Goal: Find contact information: Find contact information

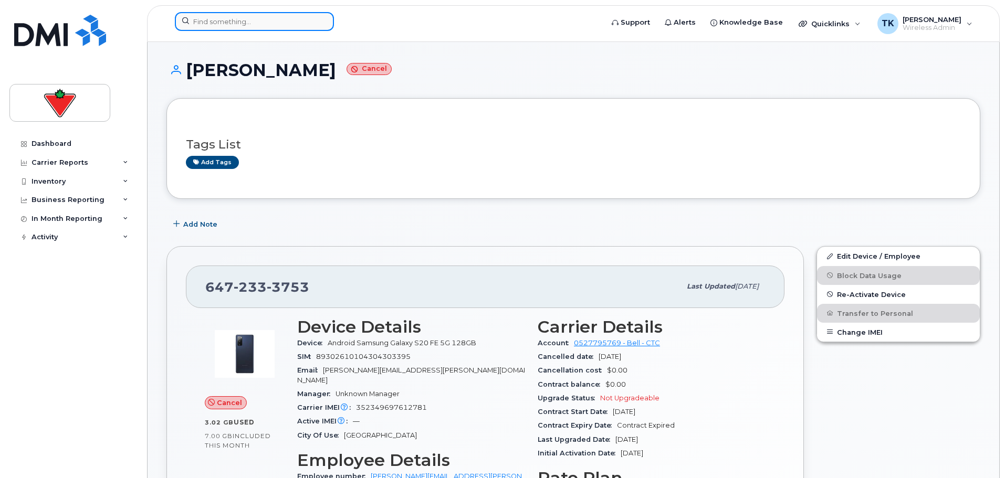
click at [244, 17] on input at bounding box center [254, 21] width 159 height 19
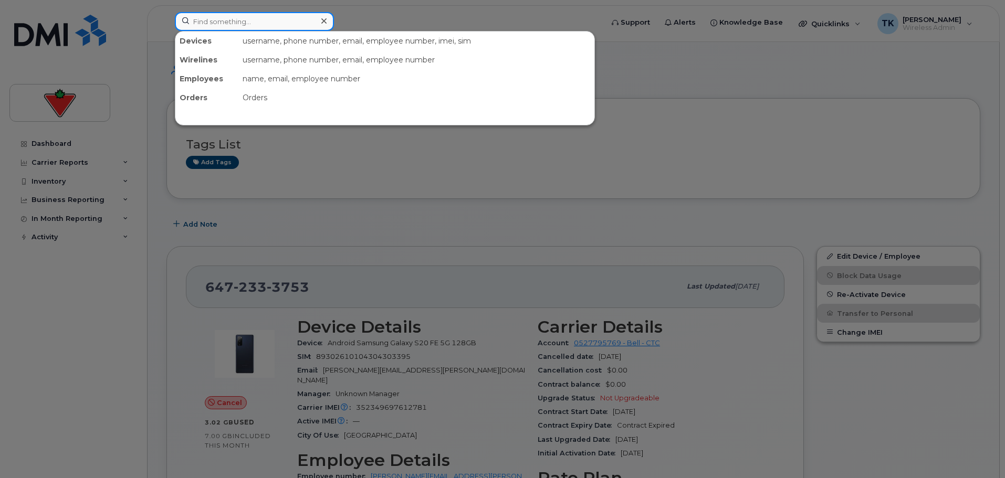
paste input "Vladyslav Romaniv"
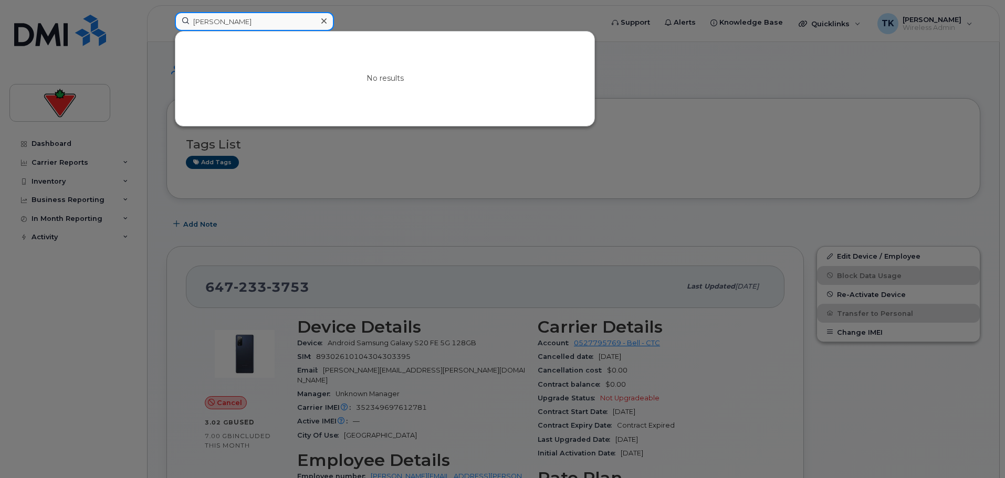
drag, startPoint x: 30, startPoint y: 17, endPoint x: 0, endPoint y: 14, distance: 30.7
click at [166, 14] on div "Vladyslav Romaniv No results" at bounding box center [385, 23] width 438 height 23
paste input "alerie Schere"
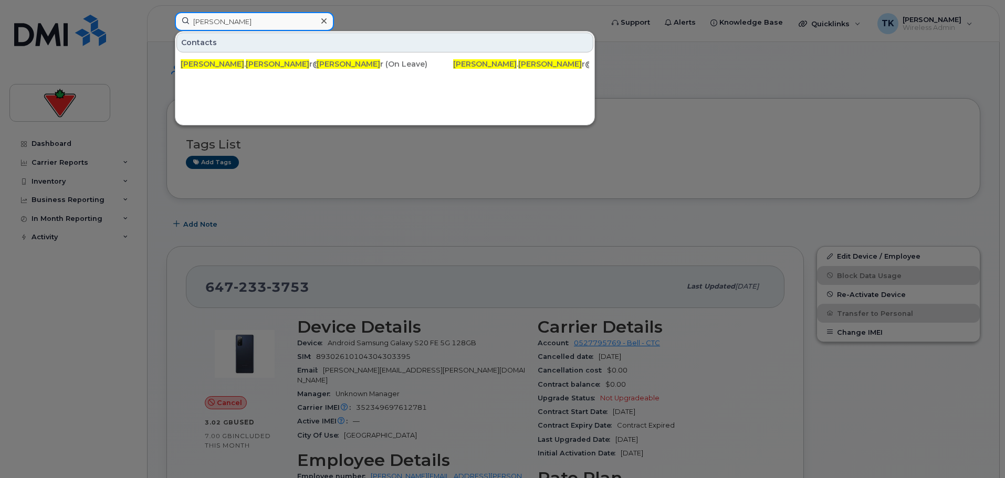
drag, startPoint x: 258, startPoint y: 24, endPoint x: 118, endPoint y: -4, distance: 143.4
paste input "Trevor Kapetz"
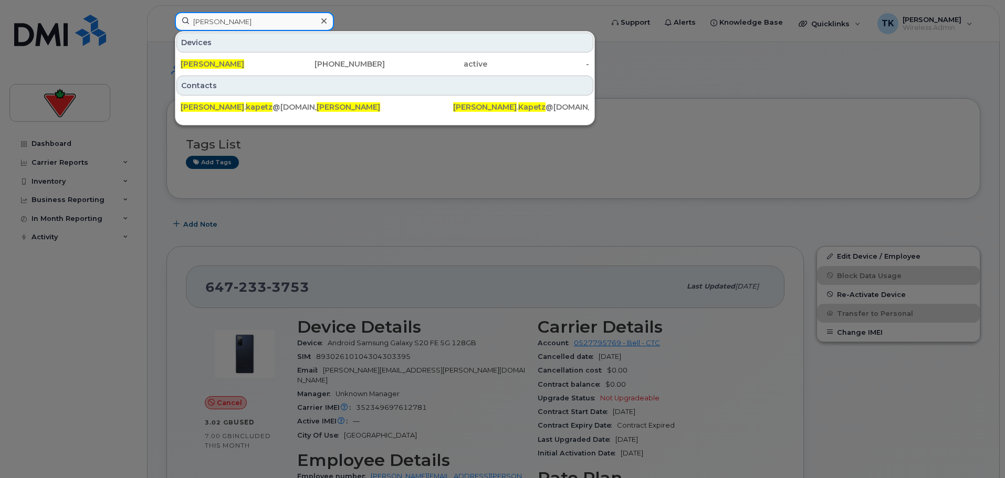
drag, startPoint x: 229, startPoint y: 15, endPoint x: 134, endPoint y: 13, distance: 94.5
click at [166, 14] on div "Trevor Kapetz Devices Trevor Kapetz 403-615-5553 active - Contacts trevor . kap…" at bounding box center [385, 23] width 438 height 23
paste input "amara Navaratnam"
paste input "bitha Miller"
drag, startPoint x: 286, startPoint y: 24, endPoint x: 98, endPoint y: -4, distance: 190.4
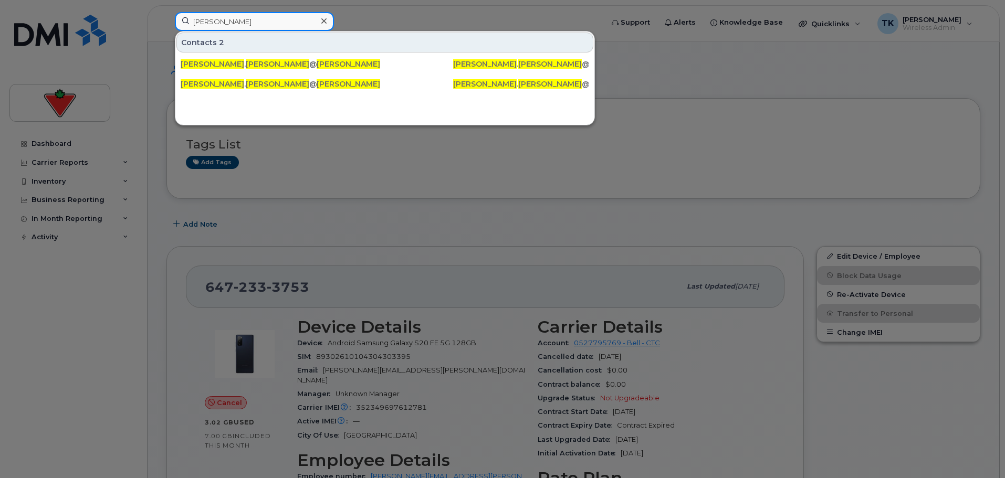
paste input "Suraiya Savji"
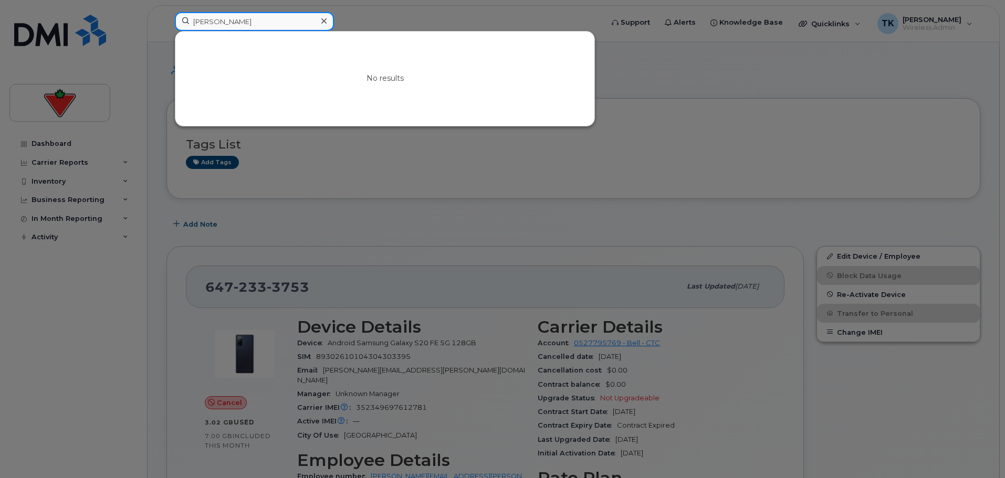
drag, startPoint x: 270, startPoint y: 15, endPoint x: 255, endPoint y: 18, distance: 14.9
click at [255, 18] on input "Suraiya Savji" at bounding box center [254, 21] width 159 height 19
drag, startPoint x: 266, startPoint y: 28, endPoint x: 137, endPoint y: 28, distance: 129.1
click at [166, 28] on div "Suraiya Savji No results" at bounding box center [385, 23] width 438 height 23
drag, startPoint x: 252, startPoint y: 22, endPoint x: 126, endPoint y: 10, distance: 126.5
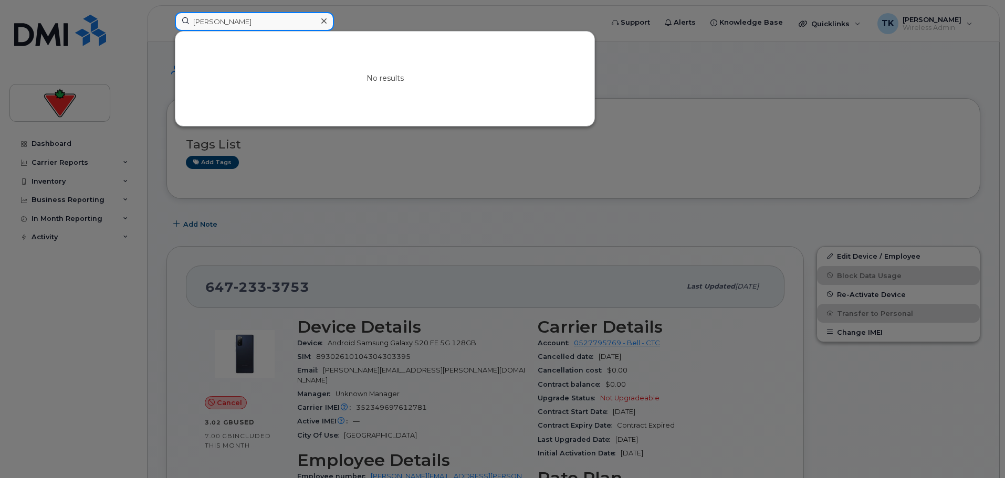
click at [166, 12] on div "Suraiya Savji No results" at bounding box center [385, 23] width 438 height 23
paste input "teve Tenadjang"
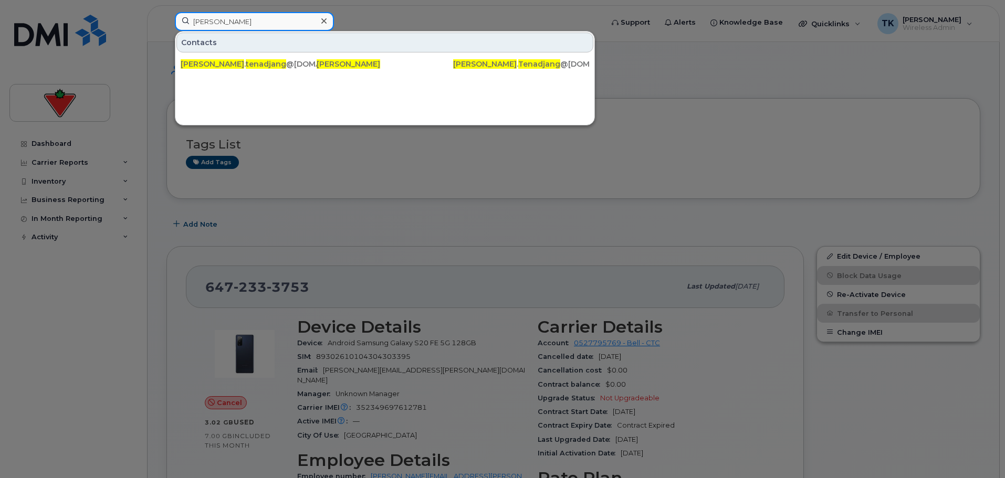
drag, startPoint x: 273, startPoint y: 28, endPoint x: 118, endPoint y: 14, distance: 156.1
click at [166, 14] on div "Steve Tenadjang Contacts steve . tenadjang @ctfs.com Steve Tenadjang Steve . Te…" at bounding box center [385, 23] width 438 height 23
paste input "Rajalingam Subramaniam"
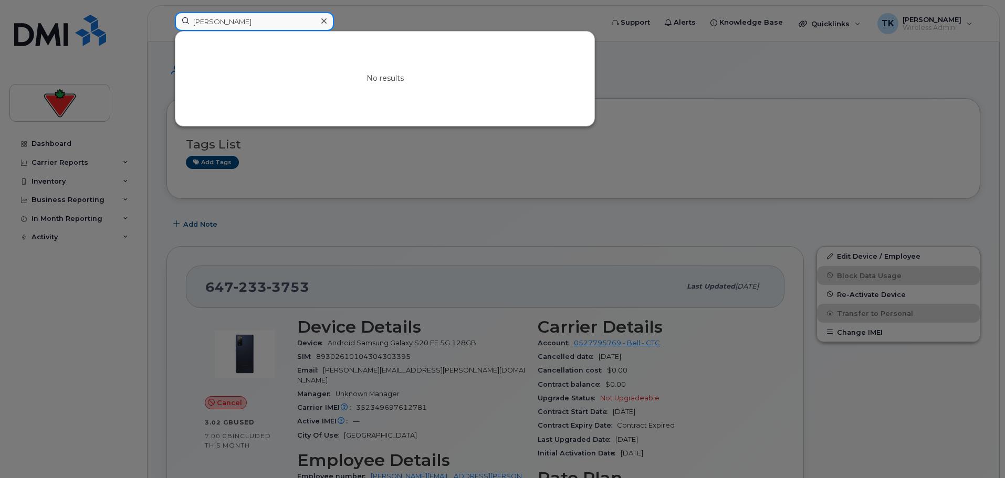
paste input "chana SB"
drag, startPoint x: 295, startPoint y: 21, endPoint x: 164, endPoint y: 0, distance: 132.4
click at [174, 12] on div "Rajalingam Subramaniam No results" at bounding box center [385, 23] width 438 height 23
drag, startPoint x: 238, startPoint y: 21, endPoint x: 101, endPoint y: -3, distance: 139.1
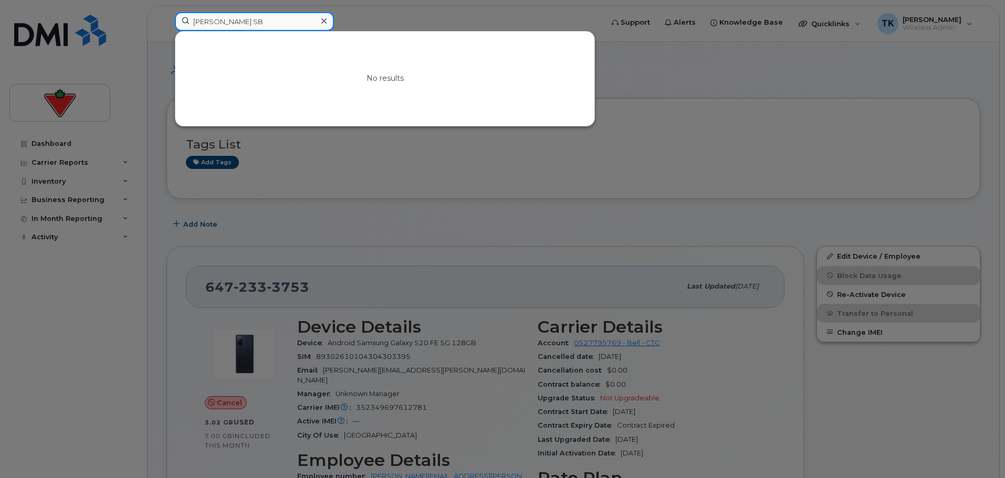
paste input "Patty Halls"
drag, startPoint x: 158, startPoint y: 24, endPoint x: 99, endPoint y: 14, distance: 59.7
click at [166, 14] on div "Patty Halls No results" at bounding box center [385, 23] width 438 height 23
paste input "Shivam Gupta"
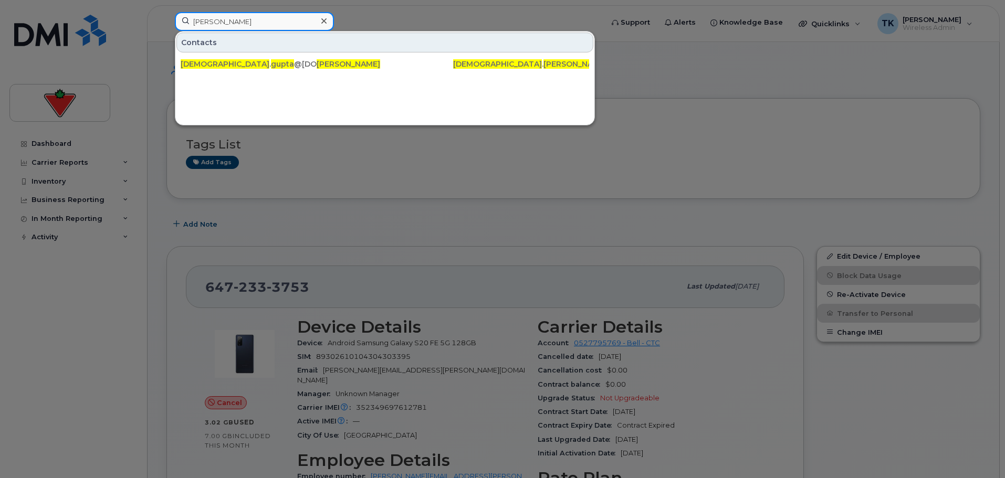
drag, startPoint x: 259, startPoint y: 24, endPoint x: 62, endPoint y: 1, distance: 198.3
click at [166, 12] on div "Shivam Gupta Contacts shivam . gupta @cantire.com Shivam Gupta Shivam . Gupta @…" at bounding box center [385, 23] width 438 height 23
paste input "Oluwatosin Osundosumu"
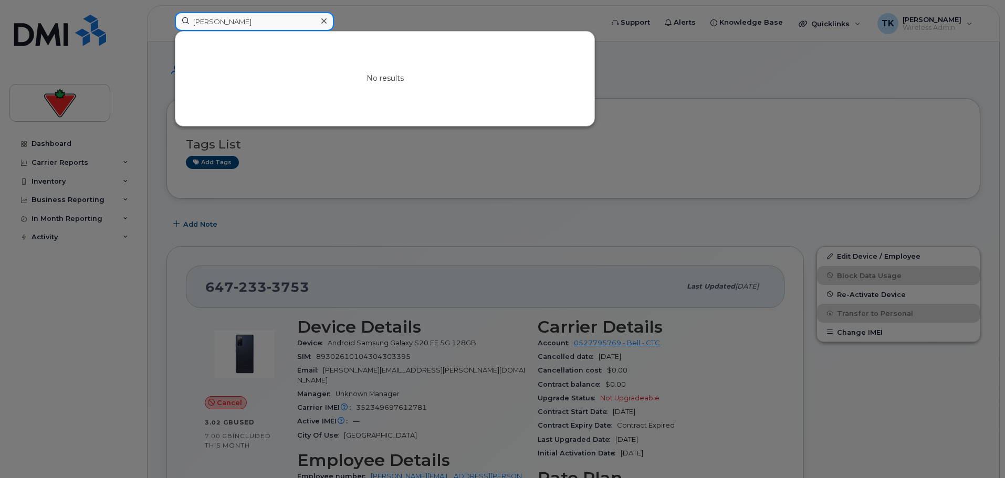
drag, startPoint x: 290, startPoint y: 20, endPoint x: -98, endPoint y: -3, distance: 388.2
paste input "Mackenzie Murphy"
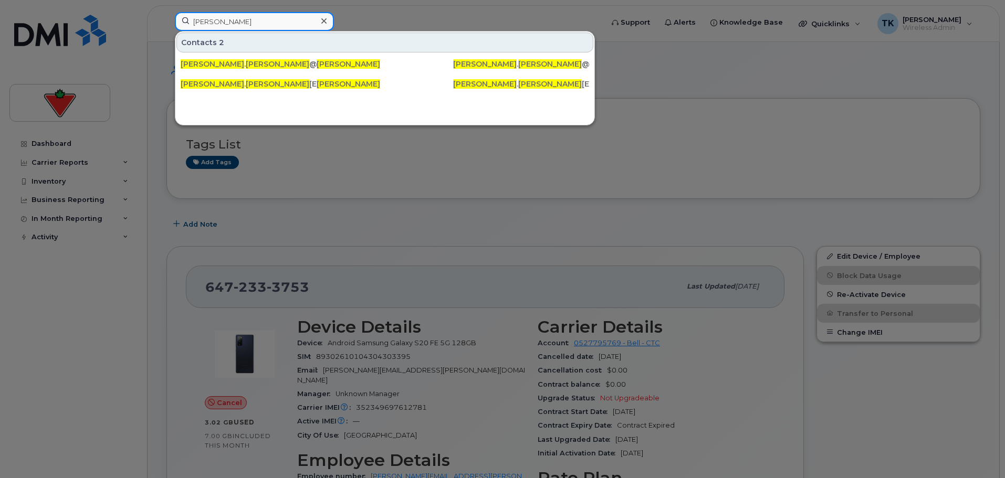
drag, startPoint x: 263, startPoint y: 23, endPoint x: -73, endPoint y: -27, distance: 340.2
paste input "Lalithagowri Arumugam"
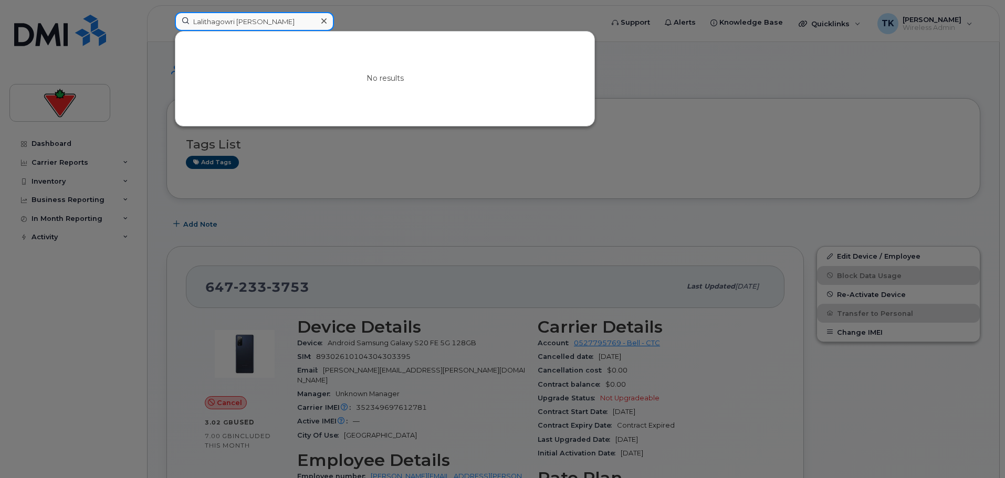
drag, startPoint x: 296, startPoint y: 22, endPoint x: 63, endPoint y: -2, distance: 233.8
paste input "Suraiya Savji"
drag, startPoint x: 255, startPoint y: 23, endPoint x: 65, endPoint y: 3, distance: 191.1
click at [166, 12] on div "Suraiya Savji No results" at bounding box center [385, 23] width 438 height 23
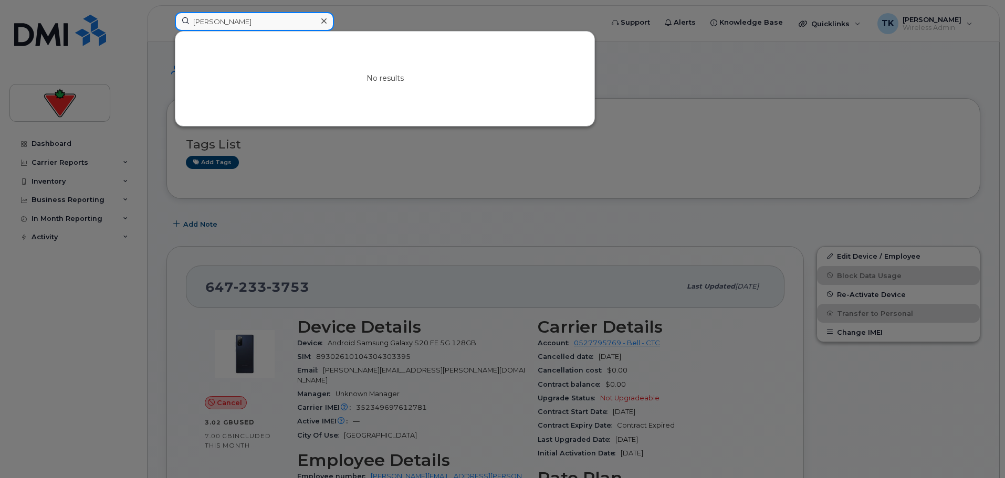
paste input "Nicolas Ricc"
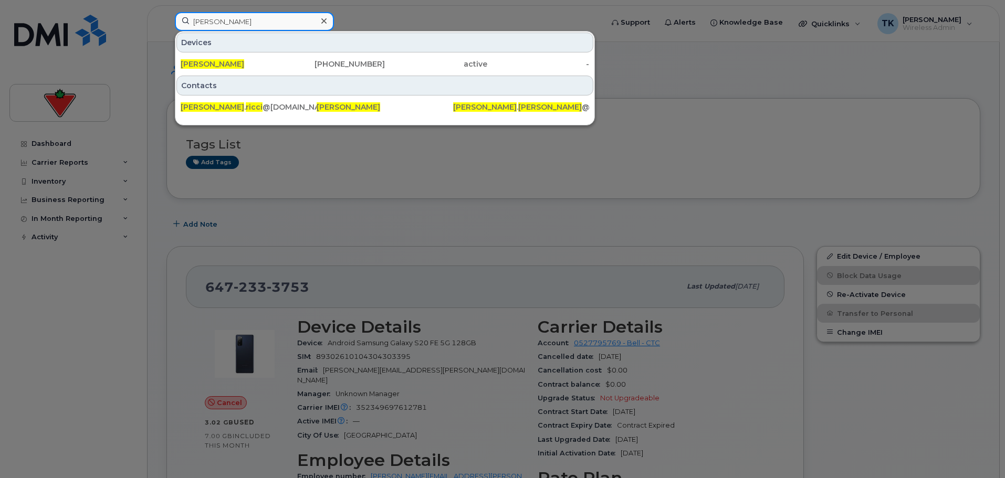
drag, startPoint x: 287, startPoint y: 29, endPoint x: 55, endPoint y: 16, distance: 232.4
click at [166, 16] on div "Nicolas Ricci Devices Nicolas Ricci 438-340-5711 active - Contacts nicolas . ri…" at bounding box center [385, 23] width 438 height 23
paste input "Kimberly Piazza"
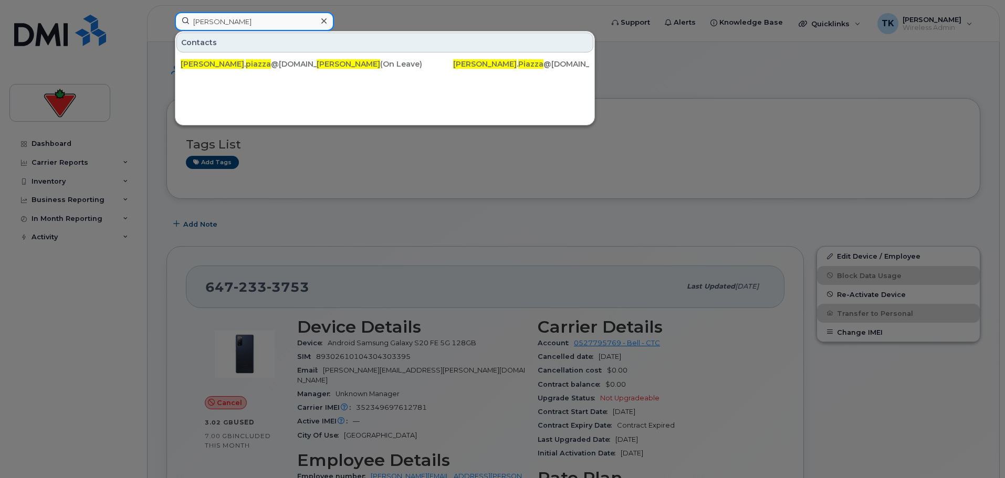
drag, startPoint x: 264, startPoint y: 22, endPoint x: 108, endPoint y: 6, distance: 156.7
click at [166, 12] on div "Kimberly Piazza Contacts kimberly . piazza @cantire.com Kimberly Piazza (On Lea…" at bounding box center [385, 23] width 438 height 23
paste input "avya Mehrotr"
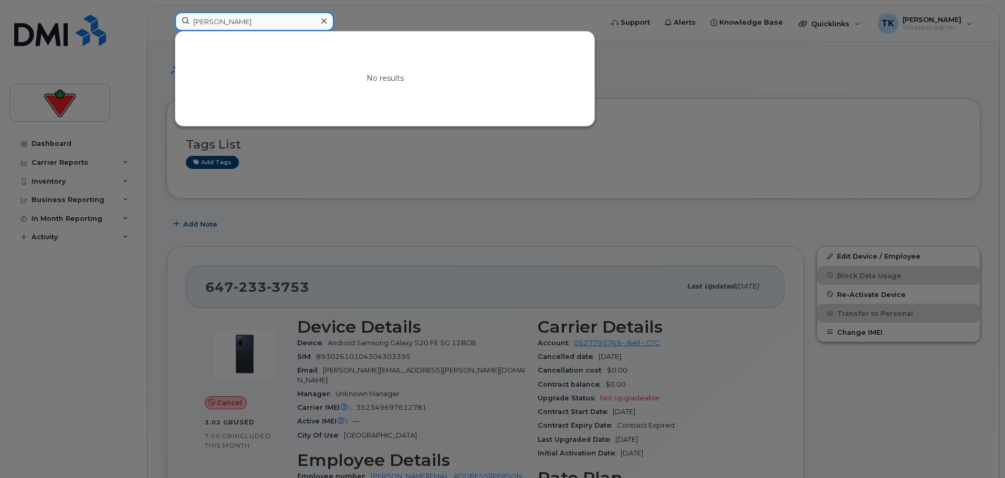
drag, startPoint x: 272, startPoint y: 27, endPoint x: 90, endPoint y: -1, distance: 184.8
paste input "Joshua Cheeseman"
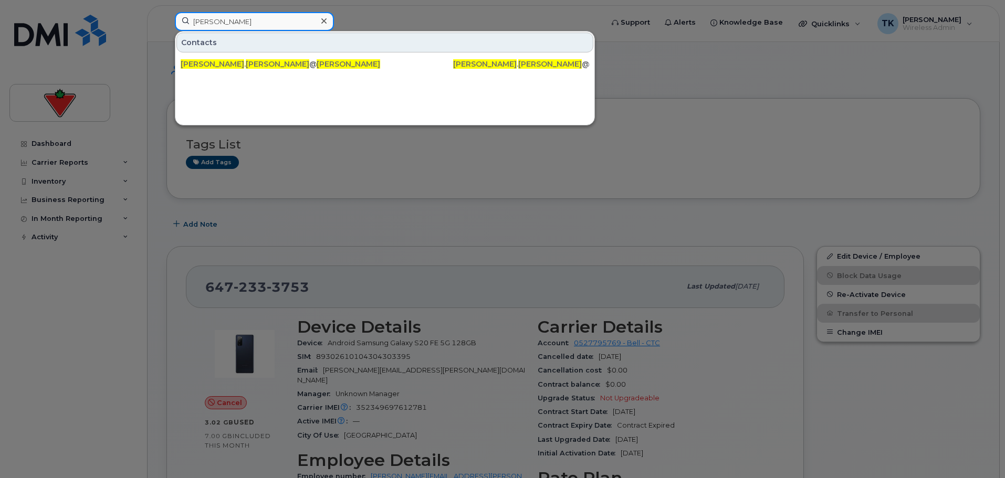
drag, startPoint x: 274, startPoint y: 25, endPoint x: 75, endPoint y: -9, distance: 202.3
paste input "Farhan Rah"
drag, startPoint x: 271, startPoint y: 24, endPoint x: 154, endPoint y: 14, distance: 117.5
click at [166, 14] on div "Farhan Rahman Contacts farhan . rahman @cantire.com Farhan Rahman Farhan . Rahm…" at bounding box center [385, 23] width 438 height 23
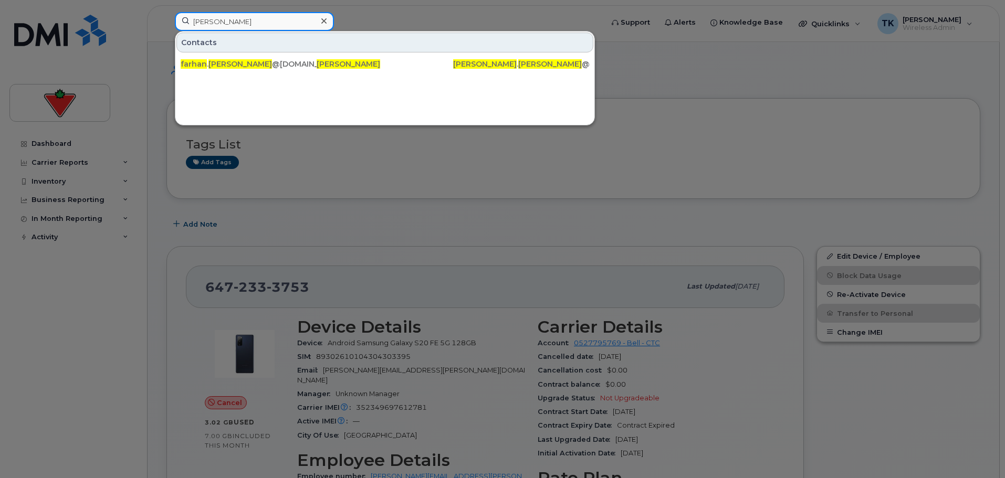
paste input "Josee Harpi"
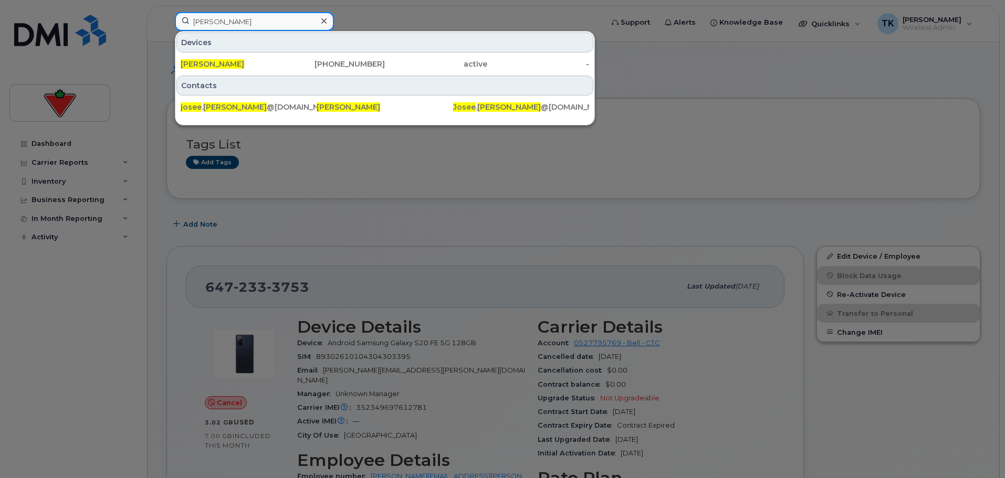
drag, startPoint x: 266, startPoint y: 29, endPoint x: 50, endPoint y: 1, distance: 217.6
click at [166, 12] on div "Josee Harpin Devices Josee Harpin 514-346-3951 active - Contacts josee . harpin…" at bounding box center [385, 23] width 438 height 23
paste input "Kathlynn Alle"
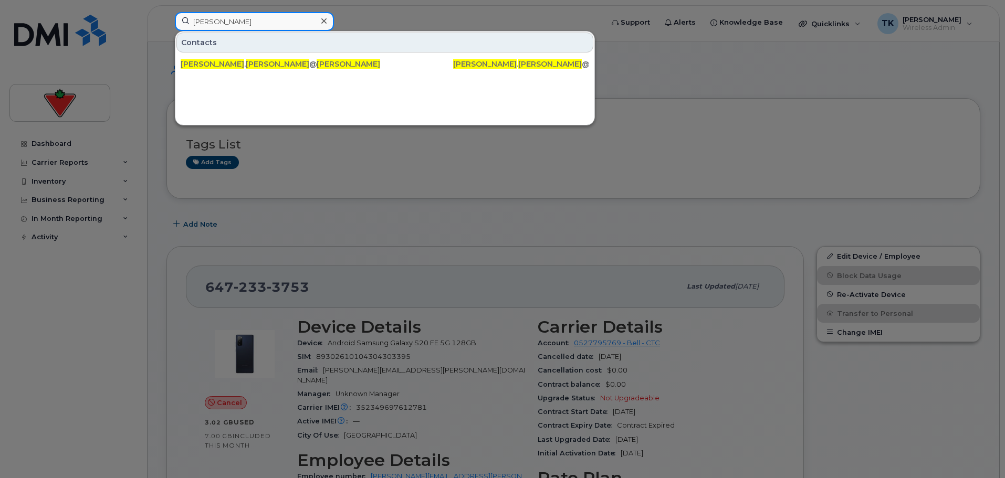
drag, startPoint x: 237, startPoint y: 21, endPoint x: 112, endPoint y: 8, distance: 126.2
click at [166, 12] on div "Kathlynn Allen Contacts kathlynn . allen @ctfs.com Kathlynn Allen Kathlynn . Al…" at bounding box center [385, 23] width 438 height 23
paste input "Eric Humphrey"
drag, startPoint x: 259, startPoint y: 29, endPoint x: 174, endPoint y: 15, distance: 86.1
click at [175, 15] on div "Eric Humphrey" at bounding box center [254, 21] width 159 height 19
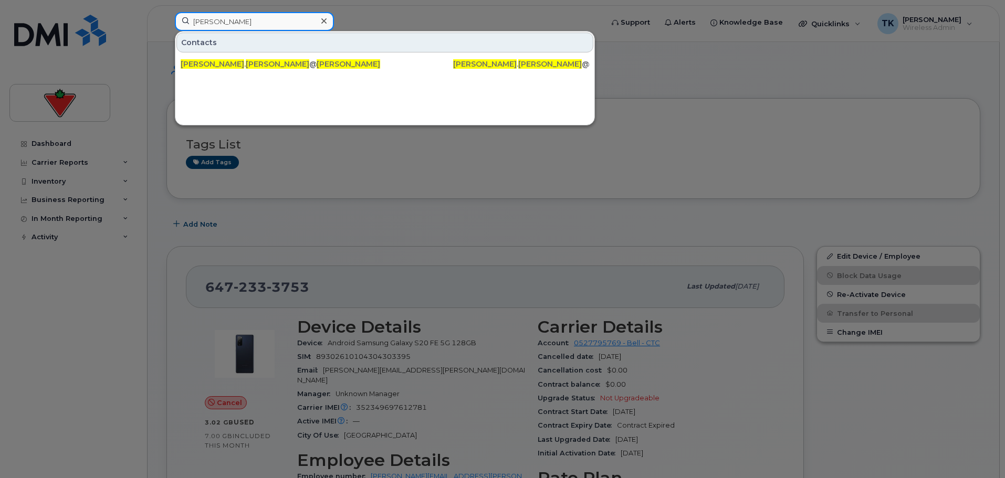
paste input "Hamza Kazmi"
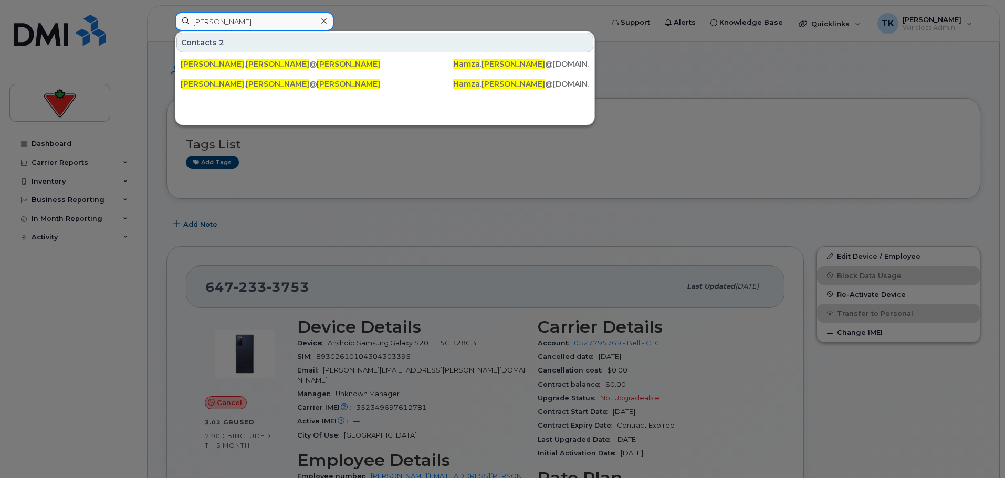
drag, startPoint x: 236, startPoint y: 23, endPoint x: 108, endPoint y: 12, distance: 128.0
click at [166, 12] on div "Hamza Kazmi Contacts 2 hamza . kazmi @fglsports.com Hamza Kazmi Hamza . Kazmi @…" at bounding box center [385, 23] width 438 height 23
paste input "Patrick Pelland"
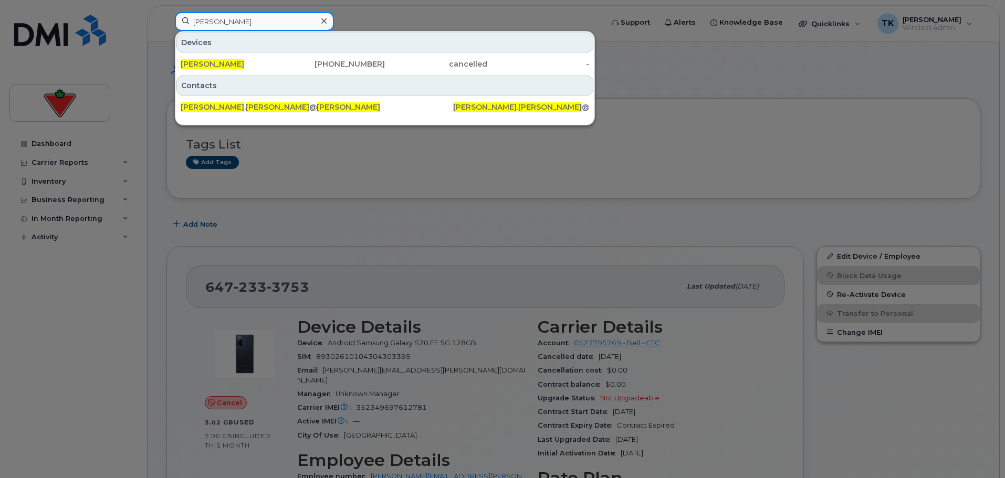
drag, startPoint x: 295, startPoint y: 17, endPoint x: -10, endPoint y: 14, distance: 305.6
paste input "Gary To"
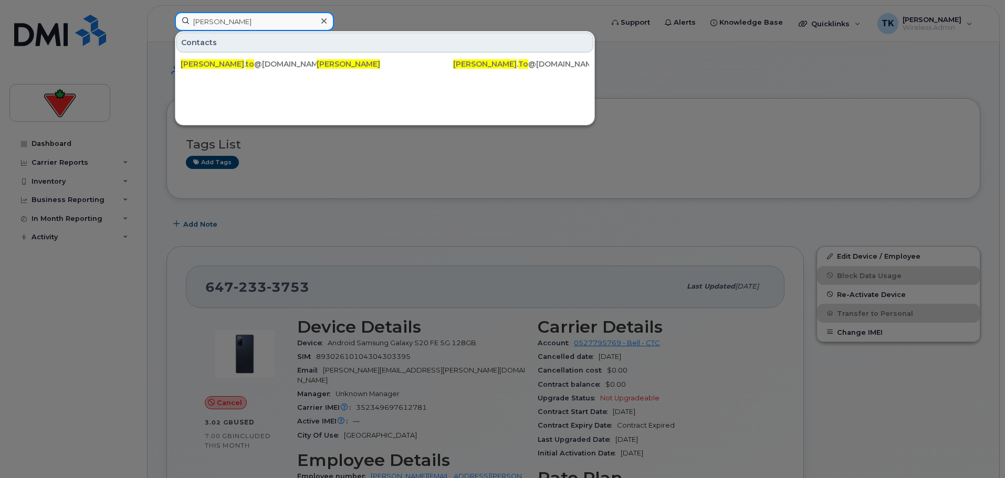
drag, startPoint x: 245, startPoint y: 23, endPoint x: 48, endPoint y: 22, distance: 196.9
click at [166, 22] on div "Gary To Contacts gary . to @fglsports.com Gary To Gary . To @fglsports.com" at bounding box center [385, 23] width 438 height 23
paste input "Deepeka Selvaraj"
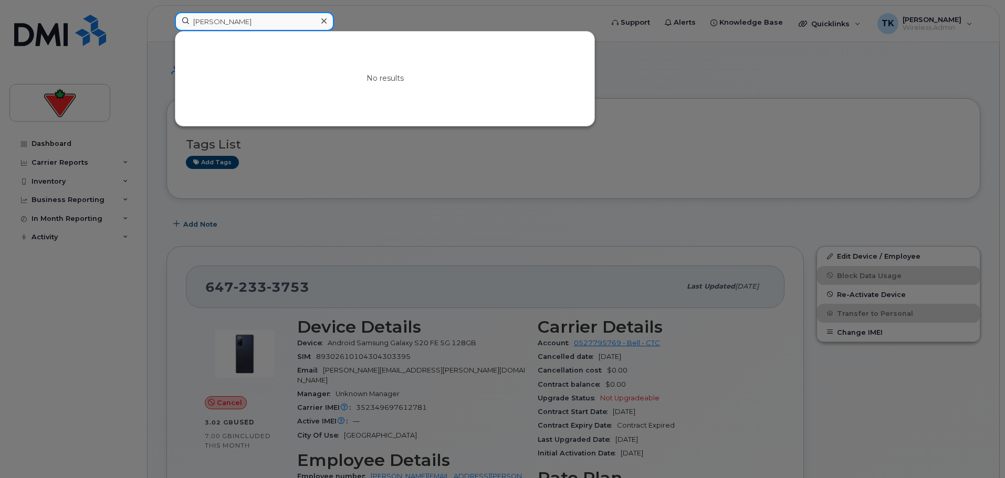
drag, startPoint x: 275, startPoint y: 27, endPoint x: 73, endPoint y: -1, distance: 203.5
paste input "borah Cordery"
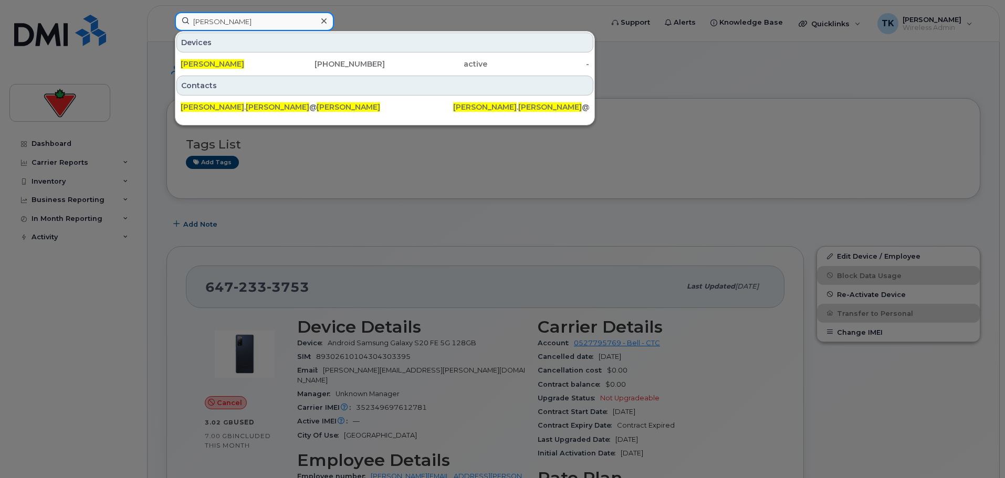
drag, startPoint x: 280, startPoint y: 19, endPoint x: 13, endPoint y: 23, distance: 267.3
click at [166, 23] on div "Deborah Cordery Devices Deborah Cordery 403-478-7798 active - Contacts deborah …" at bounding box center [385, 23] width 438 height 23
paste input "anish Saeed"
drag, startPoint x: 267, startPoint y: 21, endPoint x: 137, endPoint y: 6, distance: 130.5
click at [166, 12] on div "Danish Saeed Devices Danish Saeed 416-475-6339 suspended - Contacts danish . sa…" at bounding box center [385, 23] width 438 height 23
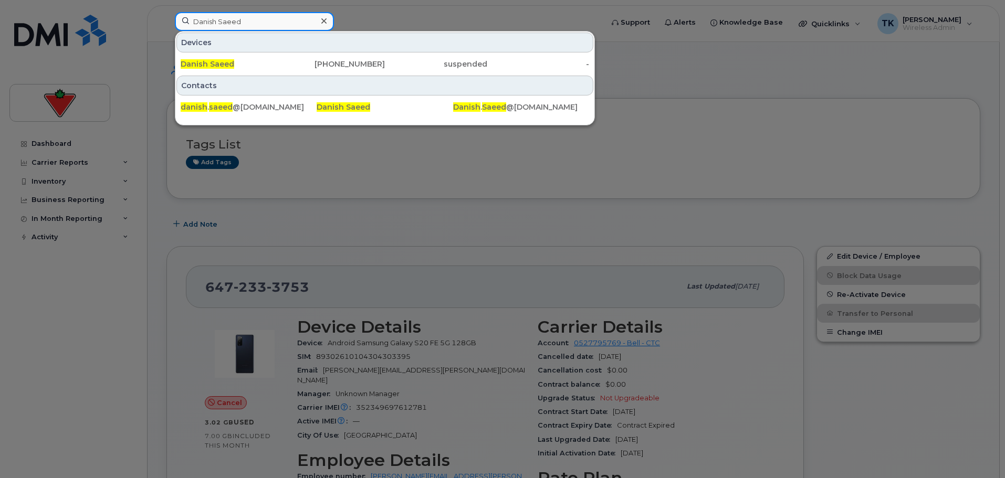
paste input "Chandrika Vaddepally"
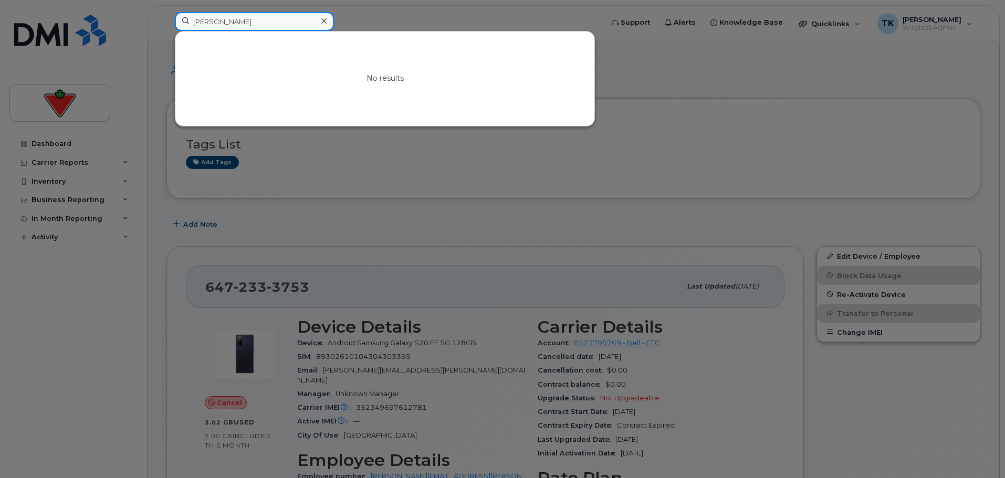
drag, startPoint x: 279, startPoint y: 20, endPoint x: -41, endPoint y: -12, distance: 321.3
paste input "Ashwani Kaul"
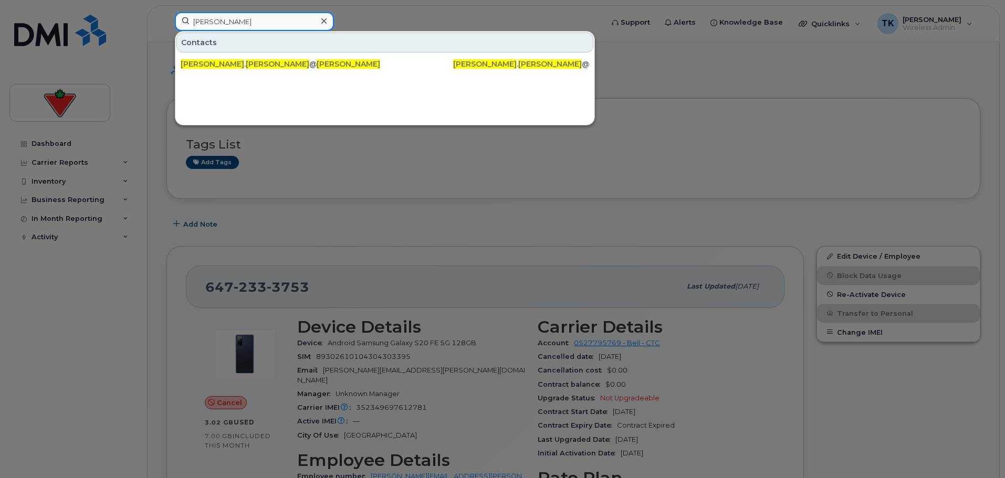
drag, startPoint x: 254, startPoint y: 27, endPoint x: 22, endPoint y: -1, distance: 233.6
paste input "pril Swyers"
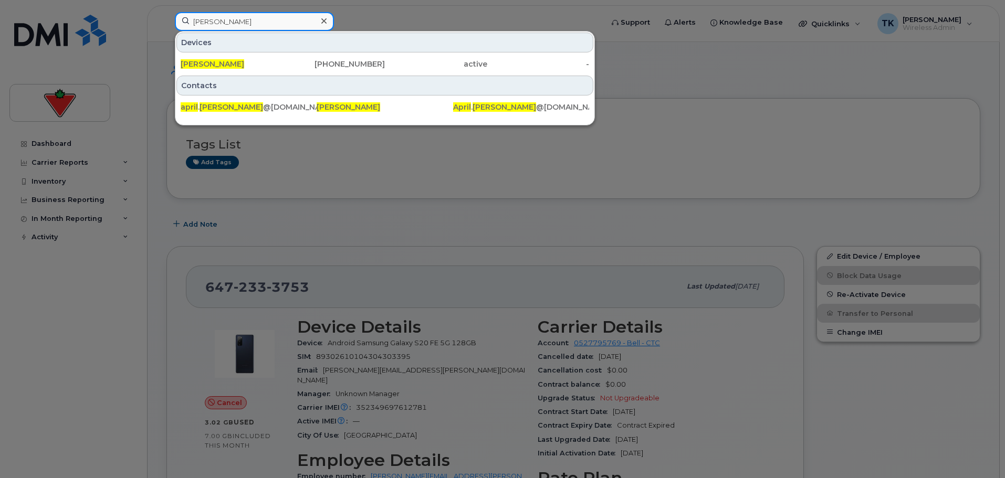
drag, startPoint x: 241, startPoint y: 20, endPoint x: 157, endPoint y: 18, distance: 83.5
click at [166, 18] on div "April Swyers Devices April Swyers 403-615-9896 active - Contacts april . swyers…" at bounding box center [385, 23] width 438 height 23
paste input "ngus Brabant"
drag, startPoint x: 244, startPoint y: 20, endPoint x: 114, endPoint y: 22, distance: 130.2
click at [166, 22] on div "Angus Brabant Devices Angus Brabant 416-616-8476 cancelled - Contacts angus . b…" at bounding box center [385, 23] width 438 height 23
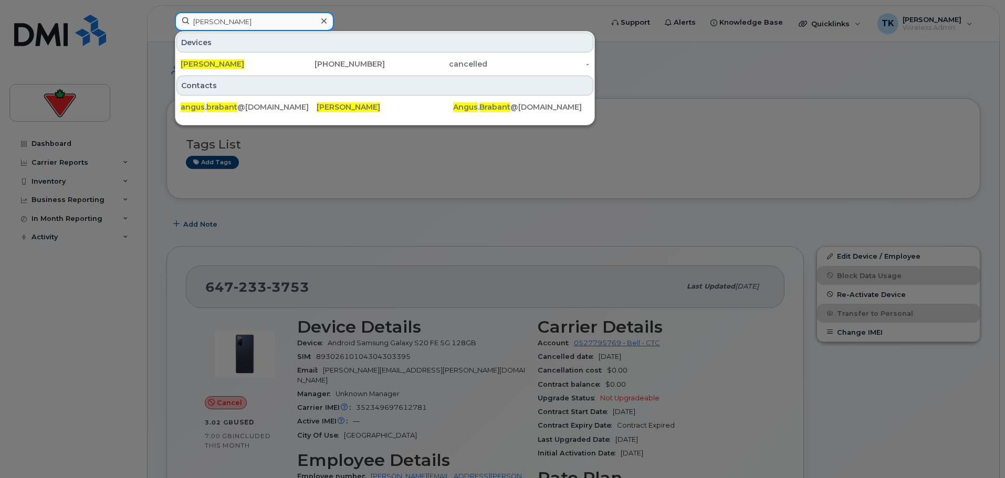
paste input "dreanne Gauvin-Bourdon"
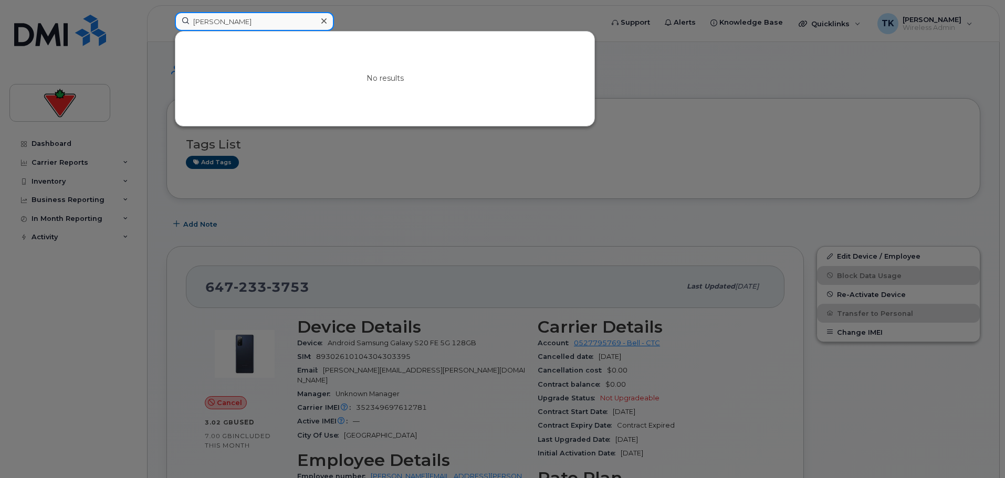
drag, startPoint x: 201, startPoint y: 18, endPoint x: 138, endPoint y: 8, distance: 63.3
click at [166, 12] on div "Andreanne Gauvin-Bourdon No results" at bounding box center [385, 23] width 438 height 23
paste input "damo Panzini"
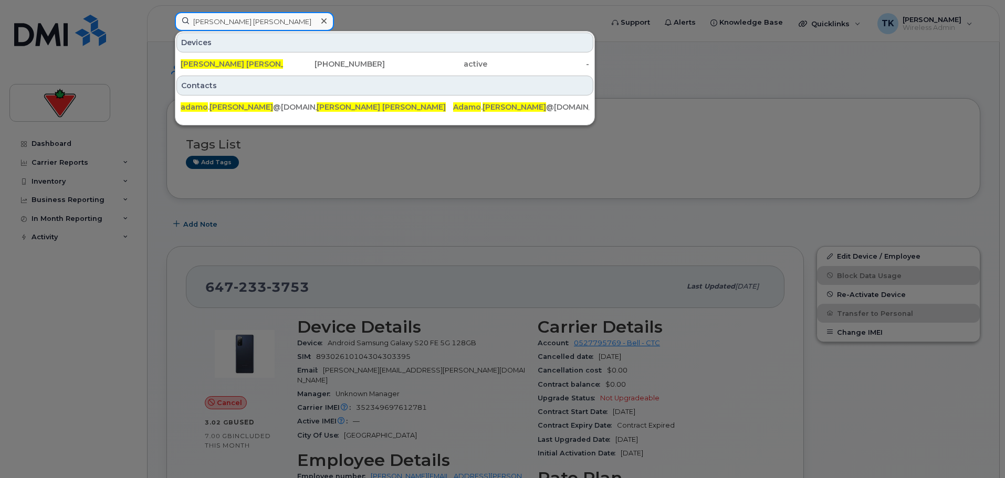
drag, startPoint x: 279, startPoint y: 25, endPoint x: 59, endPoint y: -8, distance: 222.0
paste input "Kaleigh Pitre"
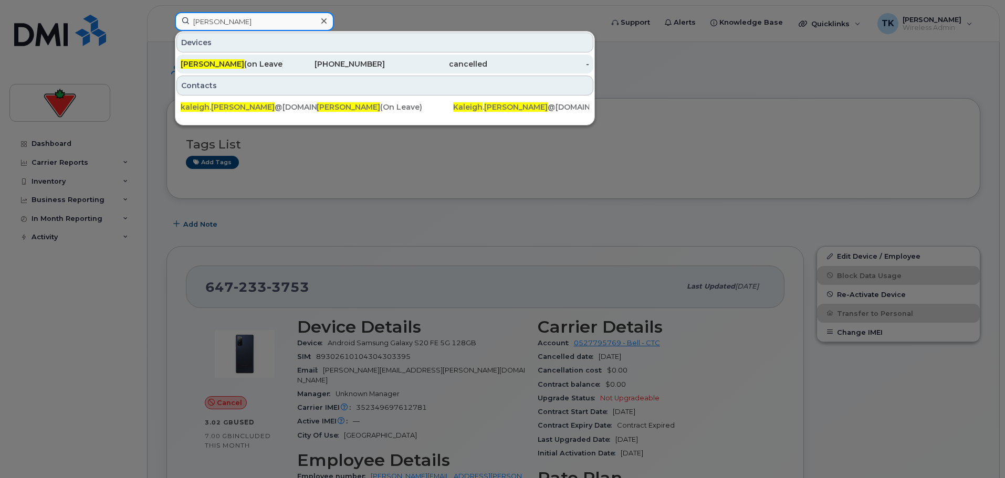
type input "Kaleigh Pitre"
click at [216, 63] on span "Kaleigh Pitre" at bounding box center [213, 63] width 64 height 9
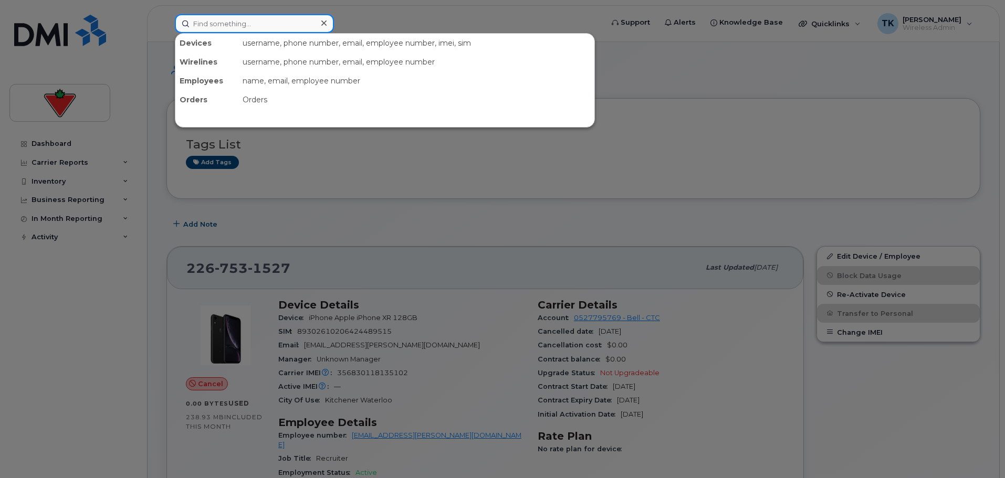
click at [241, 30] on input at bounding box center [254, 23] width 159 height 19
paste input "Adeboye Sonuga"
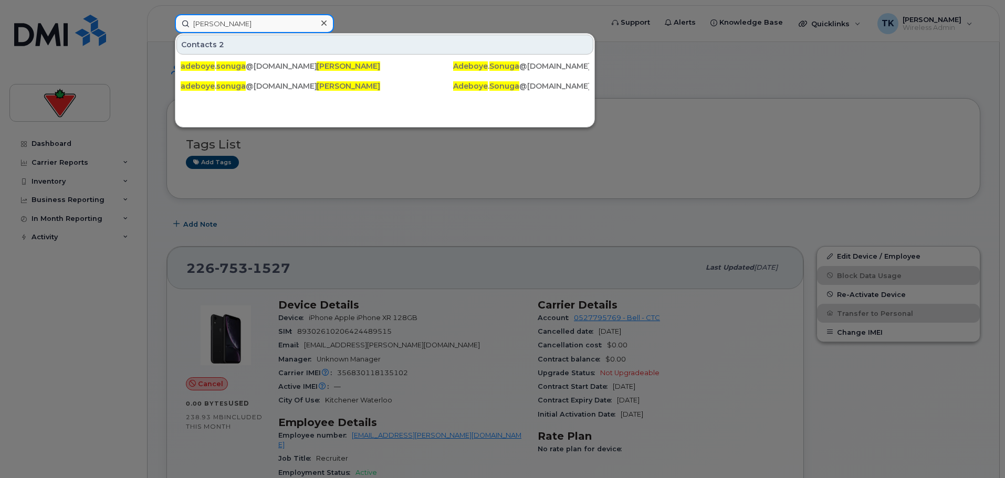
drag, startPoint x: 266, startPoint y: 23, endPoint x: 5, endPoint y: -6, distance: 262.0
paste input "Robbie Nguyen"
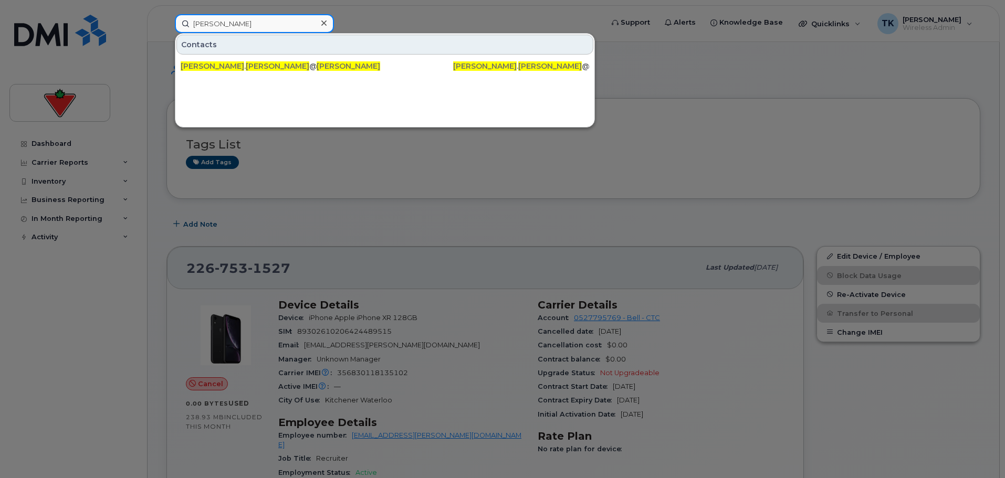
drag, startPoint x: 251, startPoint y: 13, endPoint x: 34, endPoint y: 6, distance: 218.0
click at [166, 14] on div "Robbie Nguyen Contacts robbie . nguyen @cantire.com Robbie Nguyen Robbie . Nguy…" at bounding box center [385, 23] width 438 height 19
paste input "Fiona Ellis"
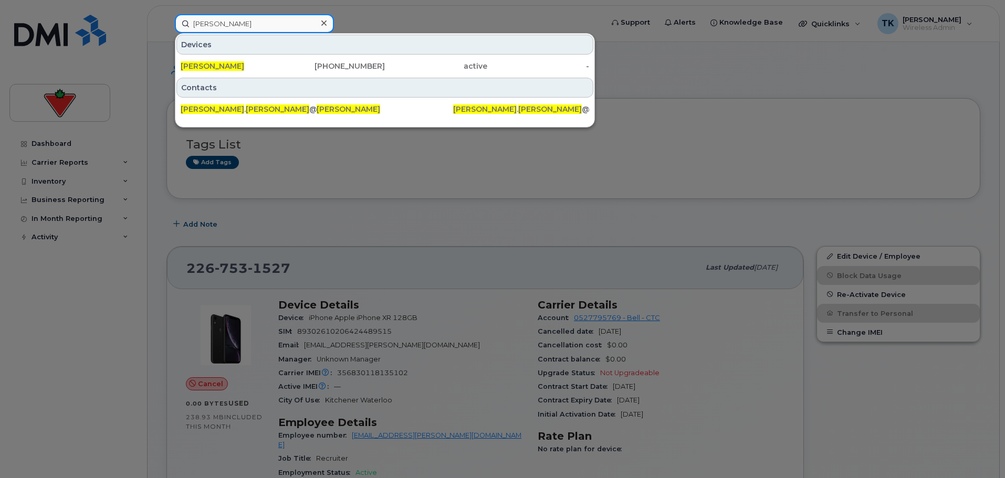
drag, startPoint x: 239, startPoint y: 25, endPoint x: 88, endPoint y: 20, distance: 151.3
click at [166, 22] on div "Fiona Ellis Devices Fiona Ellis 416-700-7097 active - Contacts fiona . ellis @c…" at bounding box center [385, 23] width 438 height 19
paste input "Divya Rai"
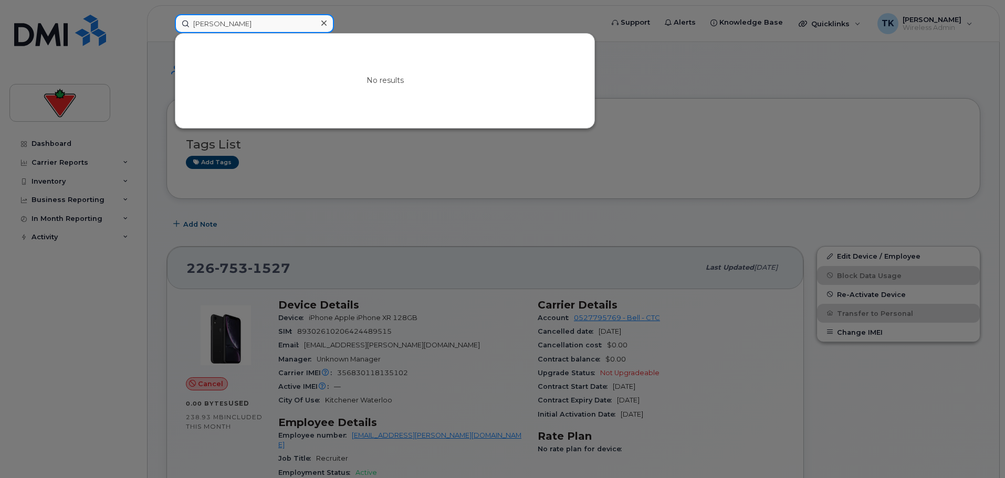
drag, startPoint x: 246, startPoint y: 20, endPoint x: 55, endPoint y: 20, distance: 190.6
click at [166, 20] on div "Divya Rai No results" at bounding box center [385, 23] width 438 height 19
paste input "Aarone Amino"
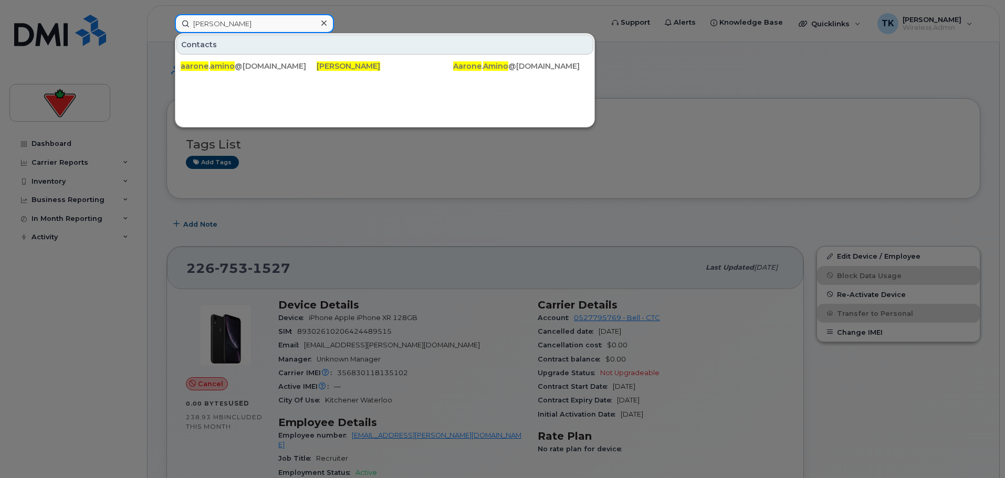
drag, startPoint x: 229, startPoint y: 19, endPoint x: 280, endPoint y: 19, distance: 51.4
click at [229, 19] on input "Aarone Amino" at bounding box center [254, 23] width 159 height 19
drag, startPoint x: 252, startPoint y: 25, endPoint x: 112, endPoint y: 12, distance: 140.8
click at [166, 14] on div "Aarone Amino Contacts aarone . amino @cantire.com Aarone Amino Aarone . Amino @…" at bounding box center [385, 23] width 438 height 19
paste input "yush Vashi"
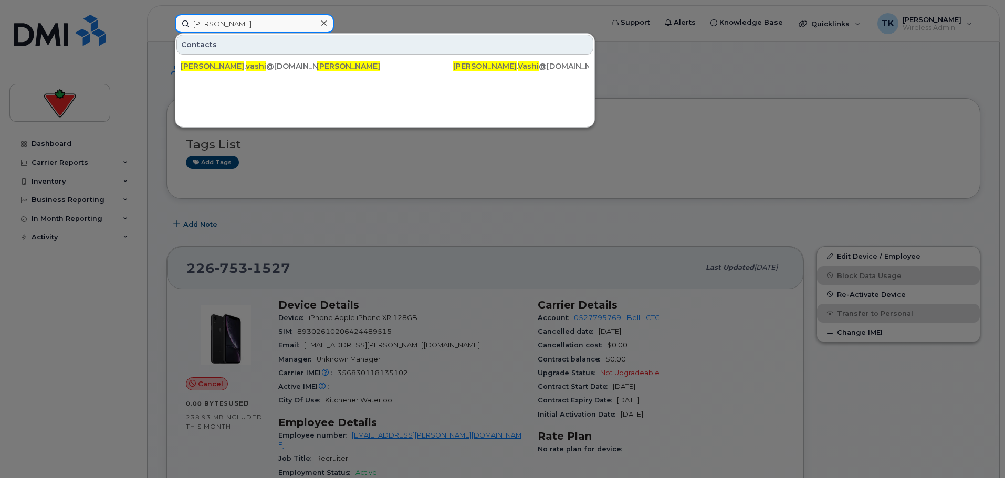
click at [248, 31] on input "Aayush Vashi" at bounding box center [254, 23] width 159 height 19
drag, startPoint x: 253, startPoint y: 27, endPoint x: 23, endPoint y: 12, distance: 231.0
click at [166, 14] on div "Aayush Vashi Contacts aayush . vashi @cantire.com Aayush Vashi Aayush . Vashi @…" at bounding box center [385, 23] width 438 height 19
paste input "bdul Wahab"
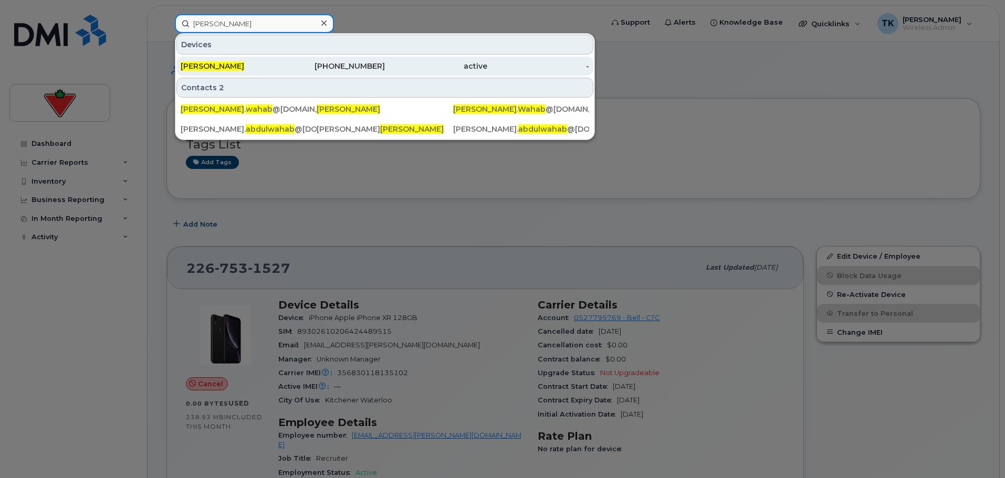
type input "Abdul Wahab"
click at [217, 65] on span "Abdul Wahab" at bounding box center [213, 65] width 64 height 9
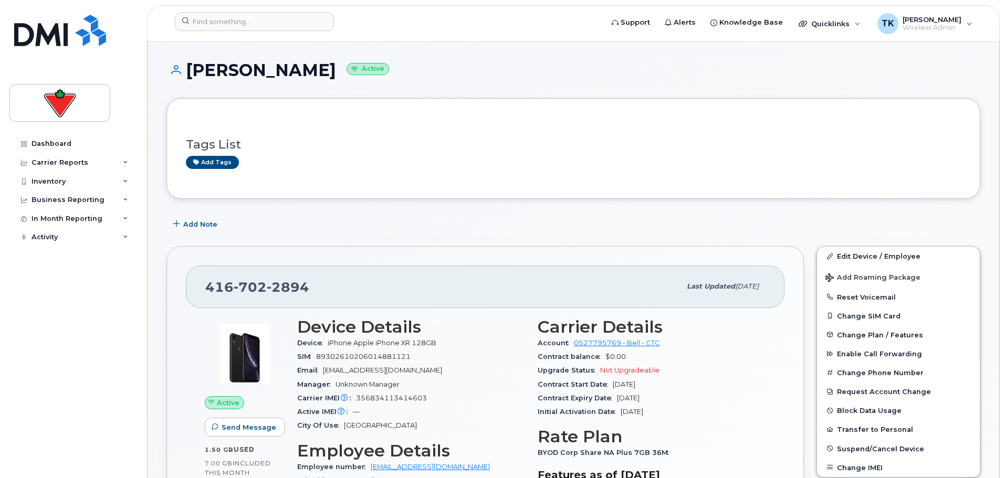
scroll to position [157, 0]
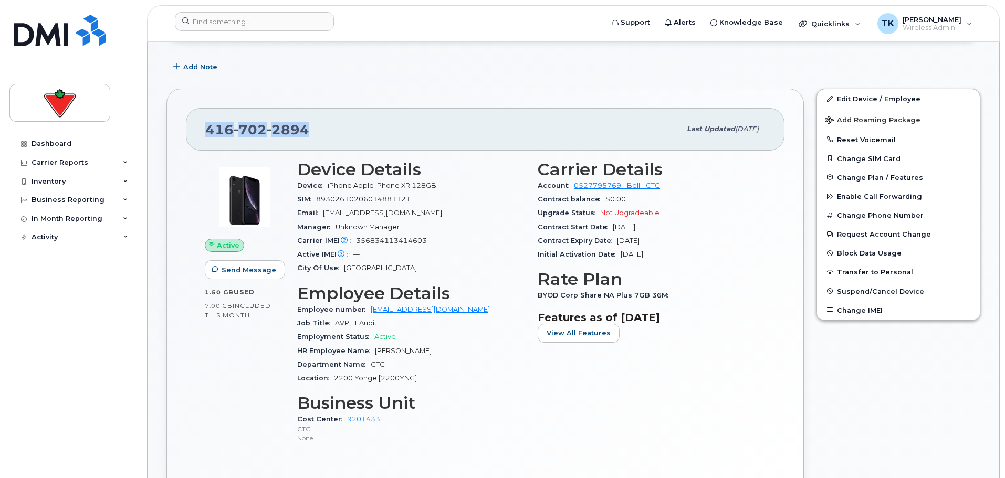
copy span "416 702 2894"
drag, startPoint x: 324, startPoint y: 129, endPoint x: 204, endPoint y: 128, distance: 120.8
click at [204, 128] on div "416 702 2894 Last updated Feb 11, 2025" at bounding box center [485, 129] width 598 height 42
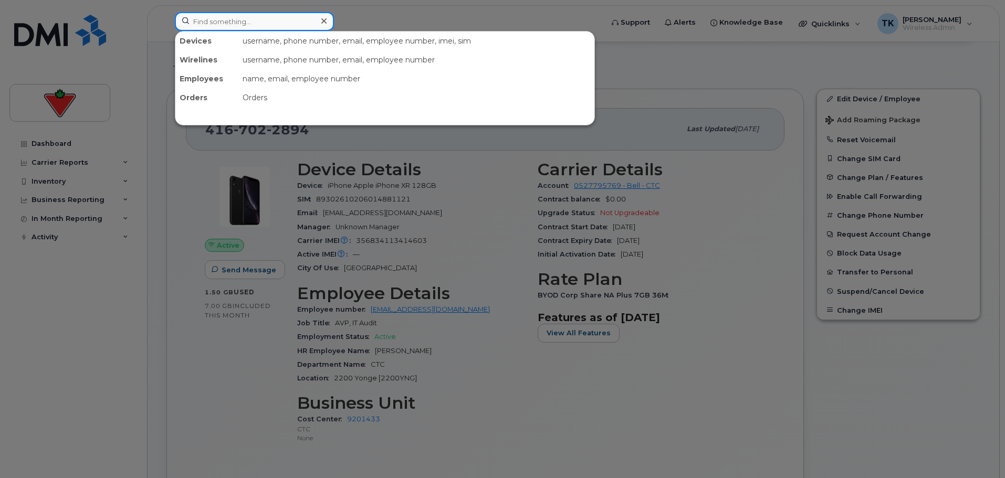
click at [212, 21] on input at bounding box center [254, 21] width 159 height 19
paste input "4167022894"
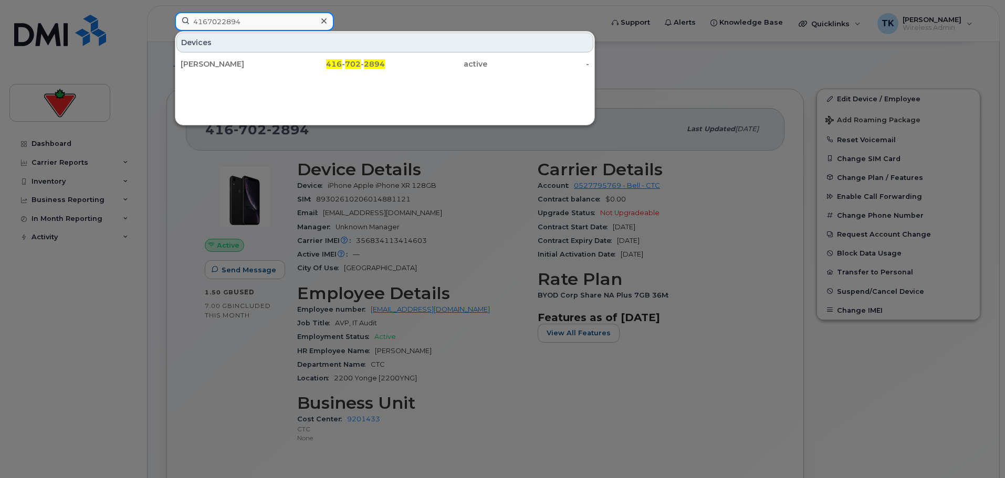
drag, startPoint x: 253, startPoint y: 23, endPoint x: 139, endPoint y: 24, distance: 113.9
click at [166, 24] on div "4167022894 Devices Abdul Wahab 416 - 702 - 2894 active -" at bounding box center [385, 23] width 438 height 23
drag, startPoint x: 751, startPoint y: 198, endPoint x: 834, endPoint y: 149, distance: 96.7
click at [751, 198] on div at bounding box center [502, 239] width 1005 height 478
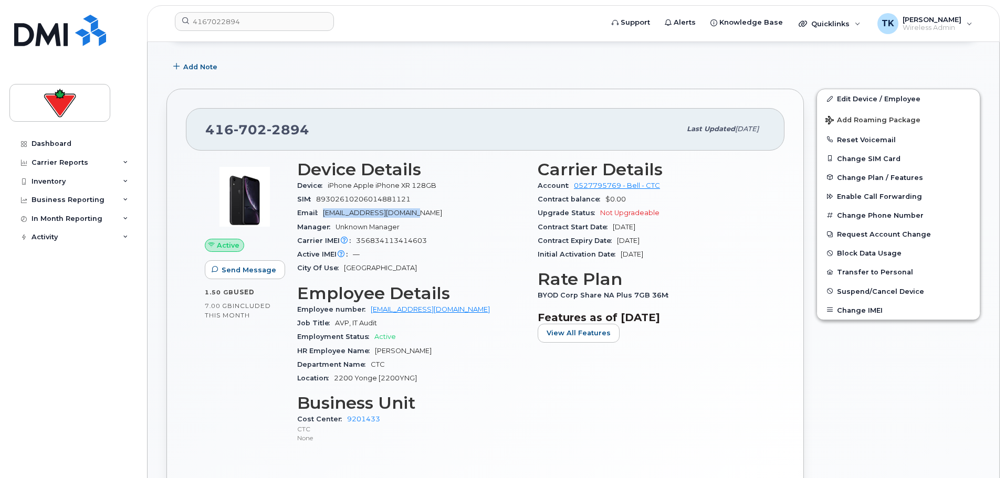
drag, startPoint x: 391, startPoint y: 211, endPoint x: 326, endPoint y: 211, distance: 64.6
click at [326, 211] on div "Email Abdul.Wahab@cantire.com" at bounding box center [411, 213] width 228 height 14
copy span "Abdul.Wahab@cantire.com"
drag, startPoint x: 255, startPoint y: 19, endPoint x: 237, endPoint y: 22, distance: 18.5
click at [255, 19] on input "4167022894" at bounding box center [254, 21] width 159 height 19
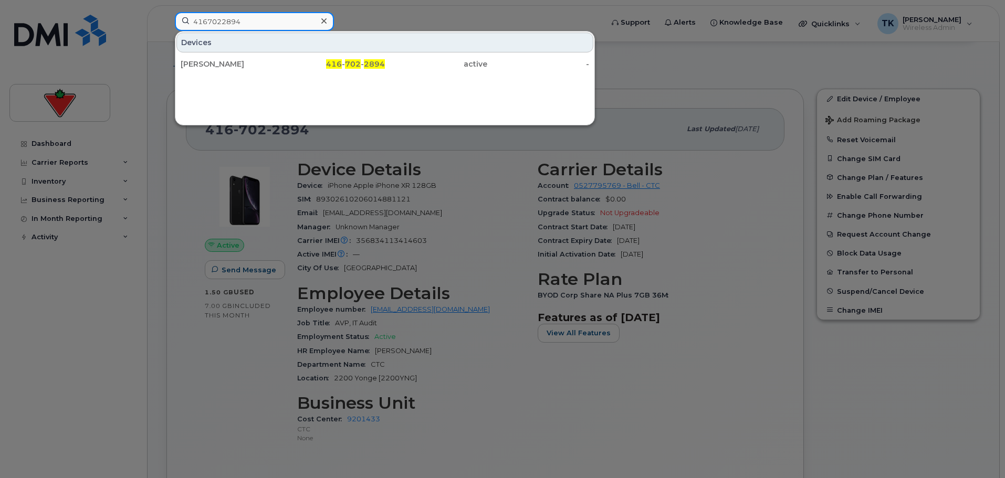
drag, startPoint x: 242, startPoint y: 22, endPoint x: 133, endPoint y: 8, distance: 110.0
click at [166, 12] on div "4167022894 Devices Abdul Wahab 416 - 702 - 2894 active -" at bounding box center [385, 23] width 438 height 23
paste input "[PERSON_NAME]"
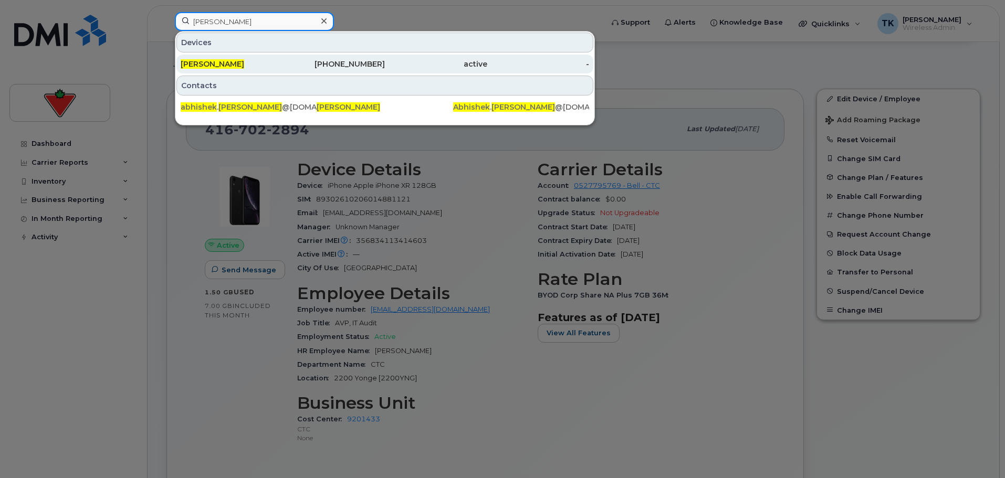
type input "[PERSON_NAME]"
click at [226, 57] on div "[PERSON_NAME]" at bounding box center [232, 64] width 102 height 19
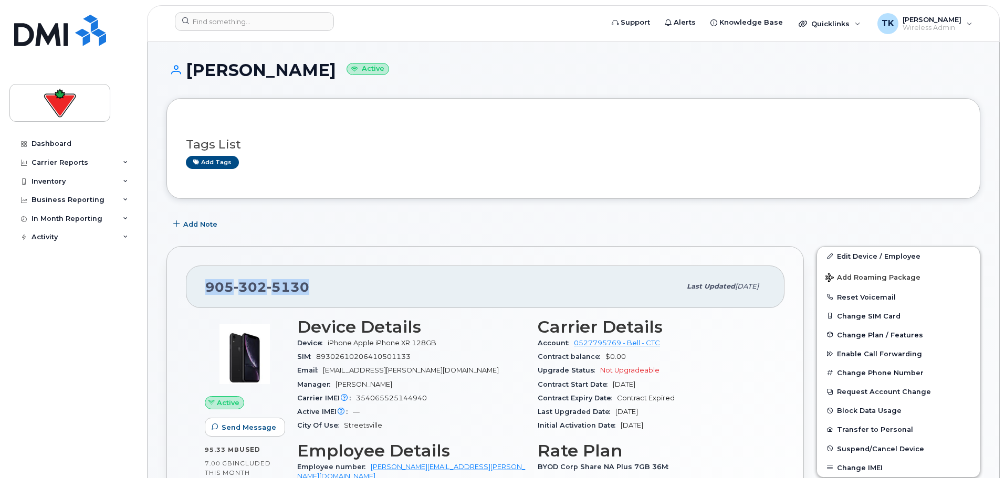
drag, startPoint x: 308, startPoint y: 291, endPoint x: 203, endPoint y: 281, distance: 104.9
click at [203, 281] on div "[PHONE_NUMBER] Last updated [DATE]" at bounding box center [485, 287] width 598 height 42
click at [297, 290] on span "5130" at bounding box center [288, 287] width 43 height 16
drag, startPoint x: 290, startPoint y: 282, endPoint x: 201, endPoint y: 279, distance: 89.8
click at [201, 279] on div "905 302 5130 Last updated Jul 16, 2025" at bounding box center [485, 287] width 598 height 42
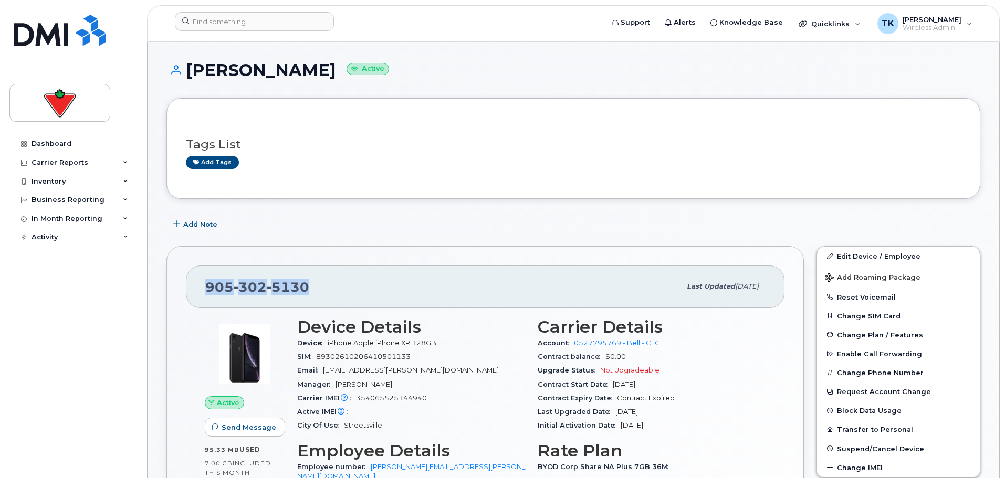
copy span "905 302 5130"
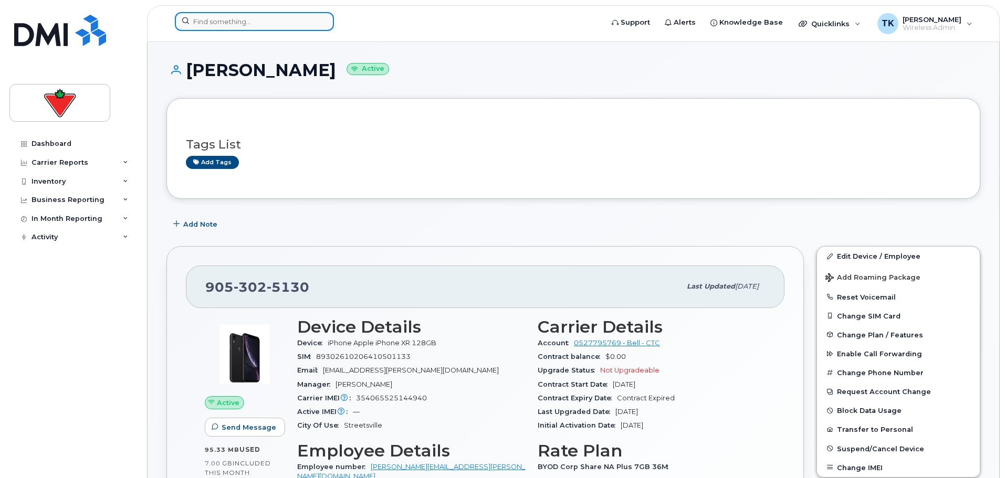
click at [234, 18] on input at bounding box center [254, 21] width 159 height 19
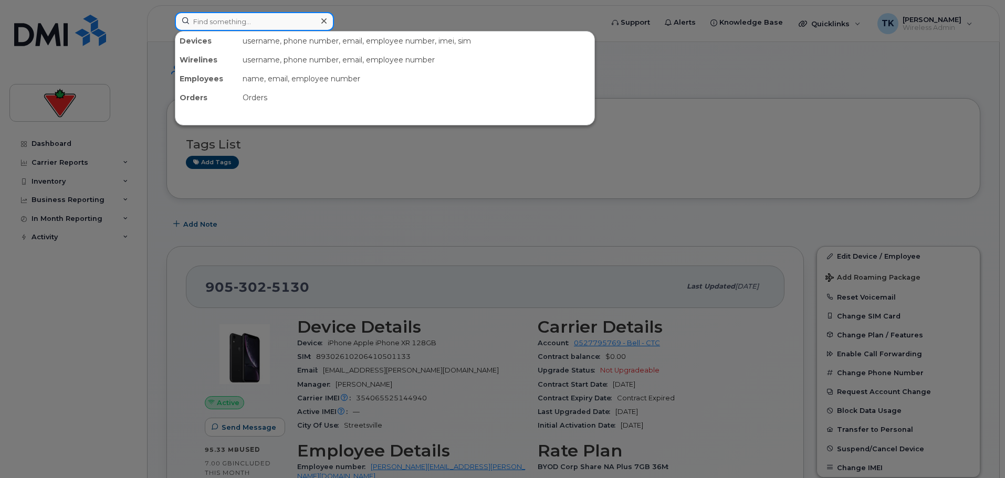
paste input "9053025130"
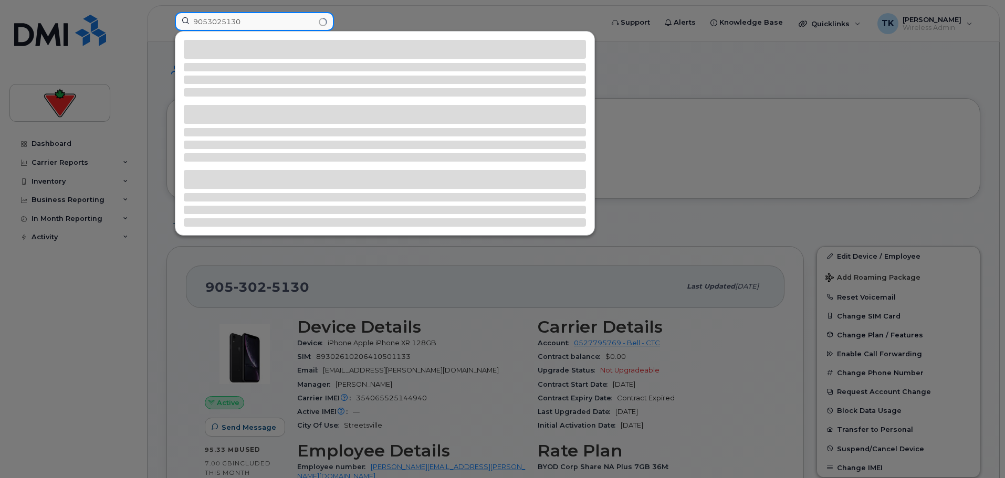
drag, startPoint x: 254, startPoint y: 20, endPoint x: 106, endPoint y: 24, distance: 148.1
click at [166, 24] on div "9053025130" at bounding box center [385, 23] width 438 height 23
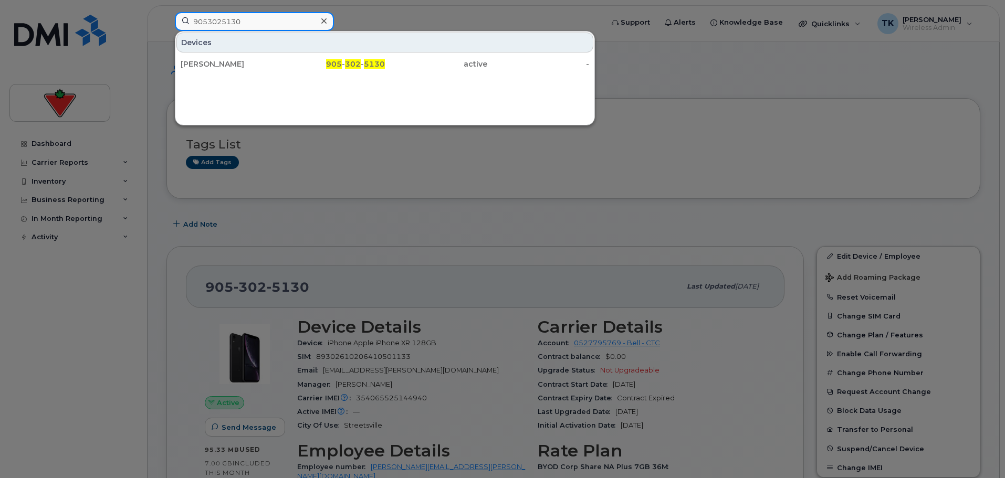
type input "9053025130"
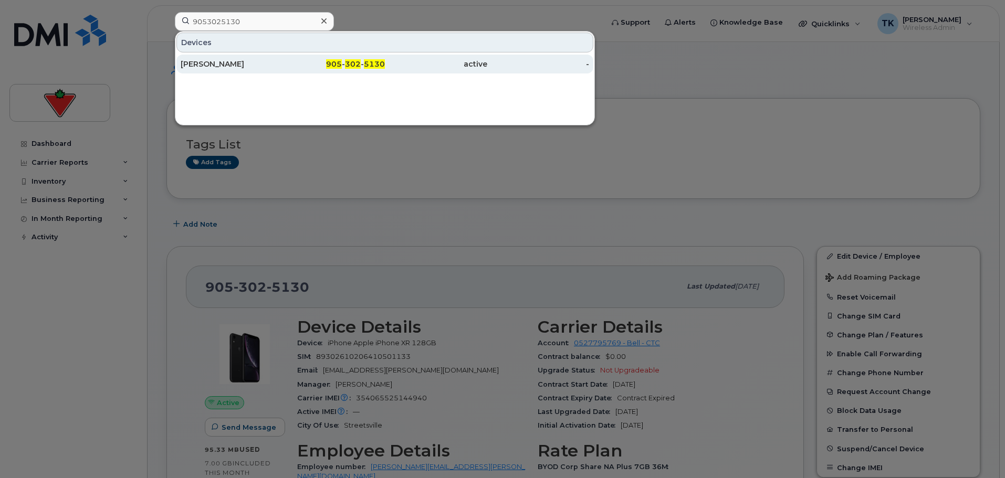
click at [219, 66] on div "Abhishek Mohunta" at bounding box center [232, 64] width 102 height 10
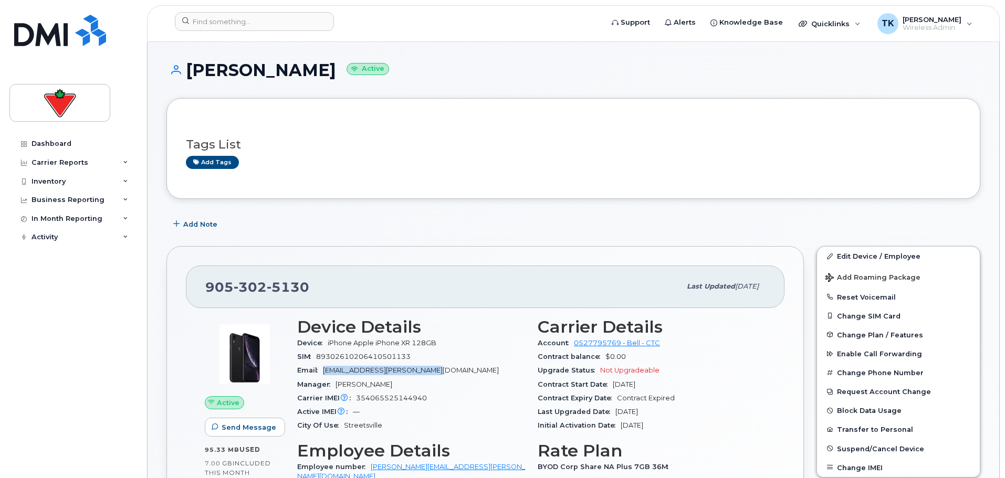
drag, startPoint x: 444, startPoint y: 371, endPoint x: 326, endPoint y: 365, distance: 118.3
click at [326, 365] on div "Email [EMAIL_ADDRESS][PERSON_NAME][DOMAIN_NAME]" at bounding box center [411, 371] width 228 height 14
copy span "[EMAIL_ADDRESS][PERSON_NAME][DOMAIN_NAME]"
click at [216, 23] on input at bounding box center [254, 21] width 159 height 19
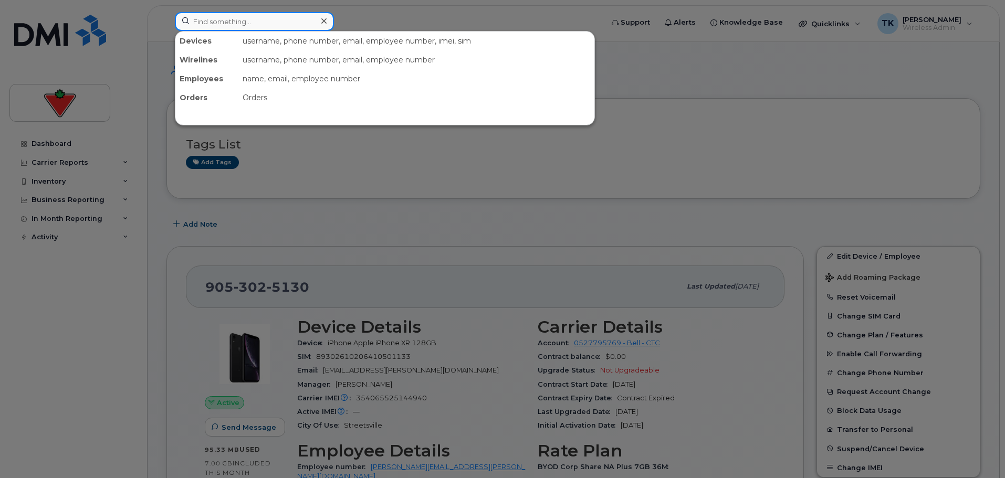
paste input "[PERSON_NAME]"
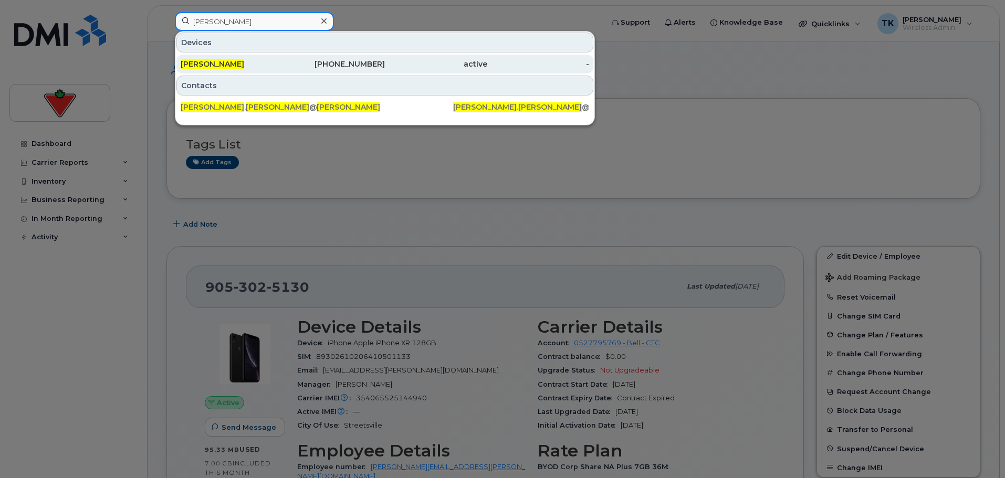
type input "[PERSON_NAME]"
click at [214, 65] on span "[PERSON_NAME]" at bounding box center [213, 63] width 64 height 9
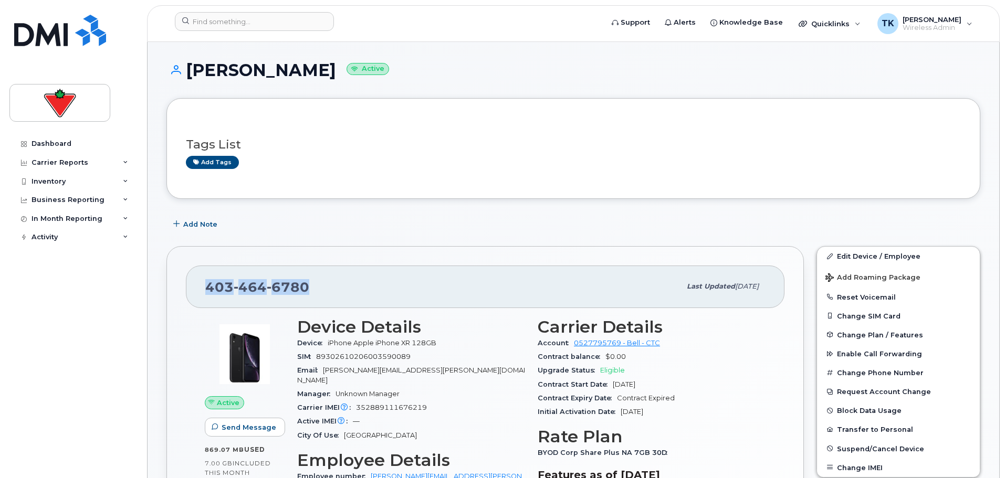
drag, startPoint x: 255, startPoint y: 286, endPoint x: 190, endPoint y: 283, distance: 65.7
click at [190, 283] on div "403 464 6780 Last updated Feb 11, 2025" at bounding box center [485, 287] width 598 height 42
copy span "403 464 6780"
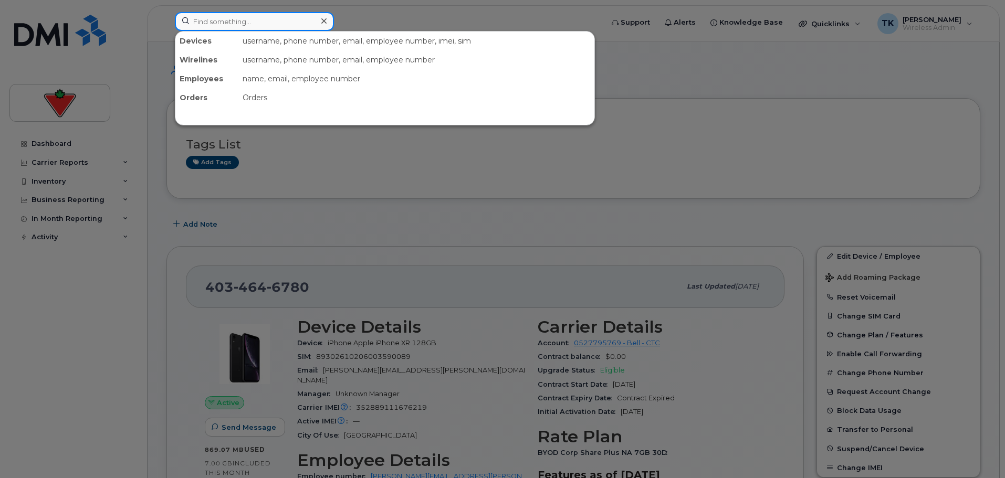
click at [230, 26] on input at bounding box center [254, 21] width 159 height 19
paste input "4034646780"
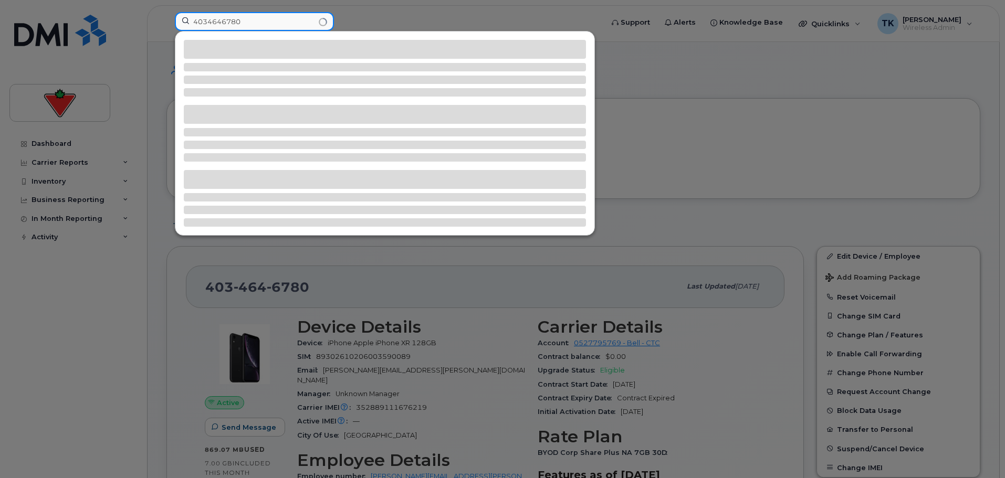
drag, startPoint x: 171, startPoint y: 22, endPoint x: 163, endPoint y: 22, distance: 7.9
click at [166, 22] on div "4034646780" at bounding box center [385, 23] width 438 height 23
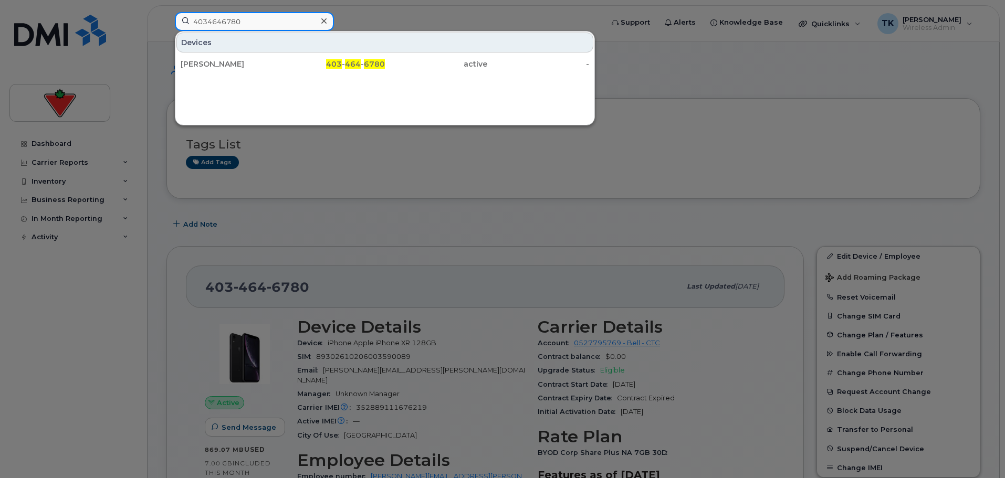
type input "4034646780"
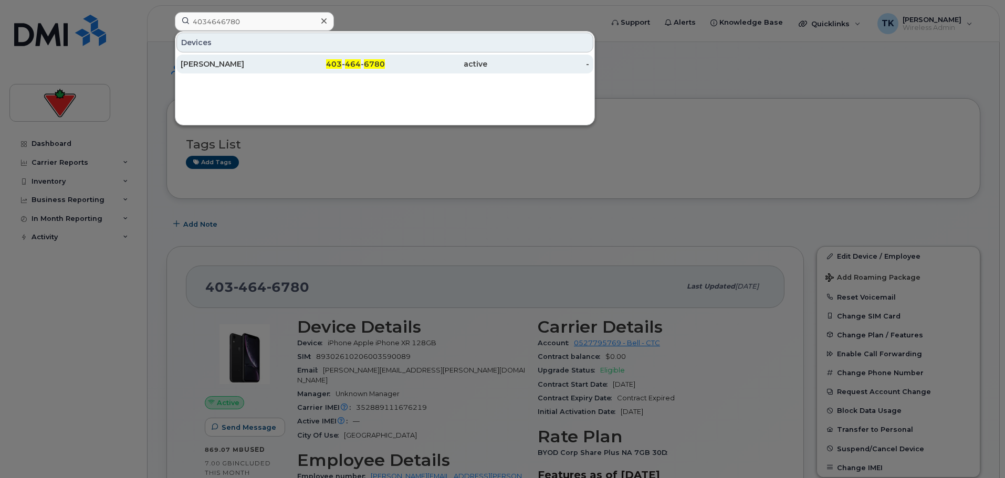
click at [190, 64] on div "[PERSON_NAME]" at bounding box center [232, 64] width 102 height 10
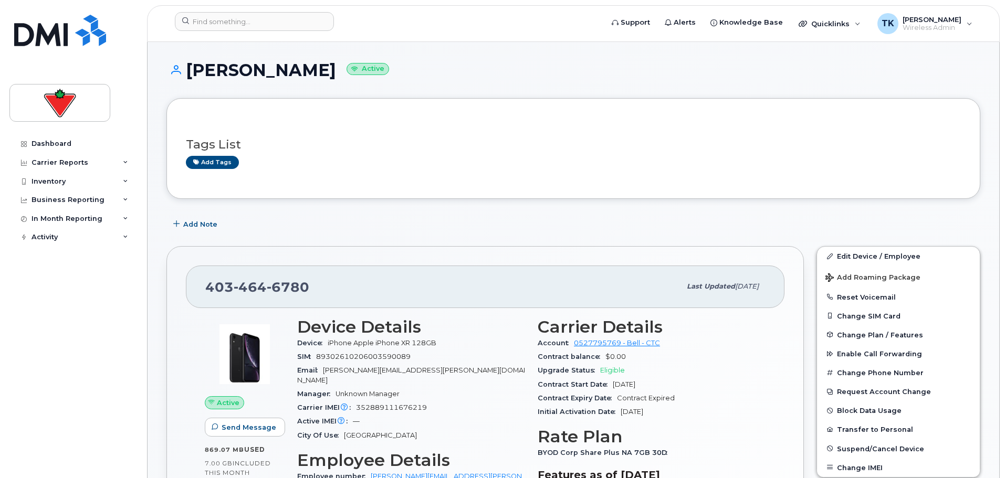
click at [849, 166] on div "Add tags" at bounding box center [569, 162] width 766 height 13
